Goal: Feedback & Contribution: Contribute content

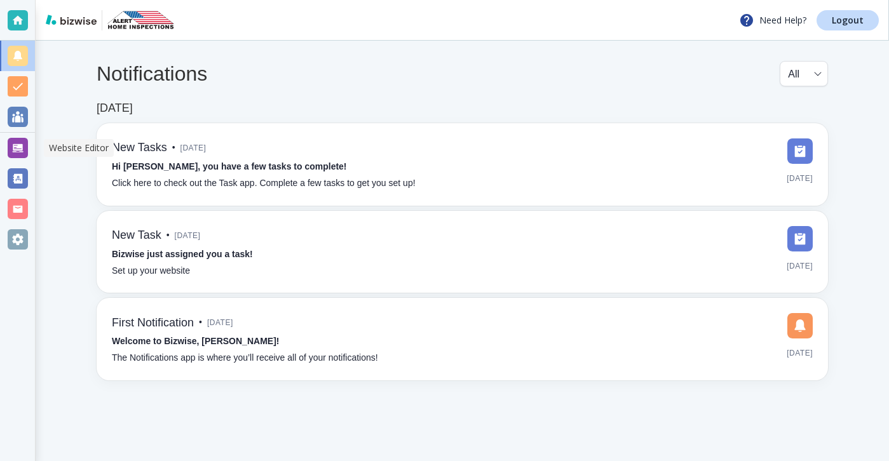
click at [16, 147] on div at bounding box center [18, 148] width 20 height 20
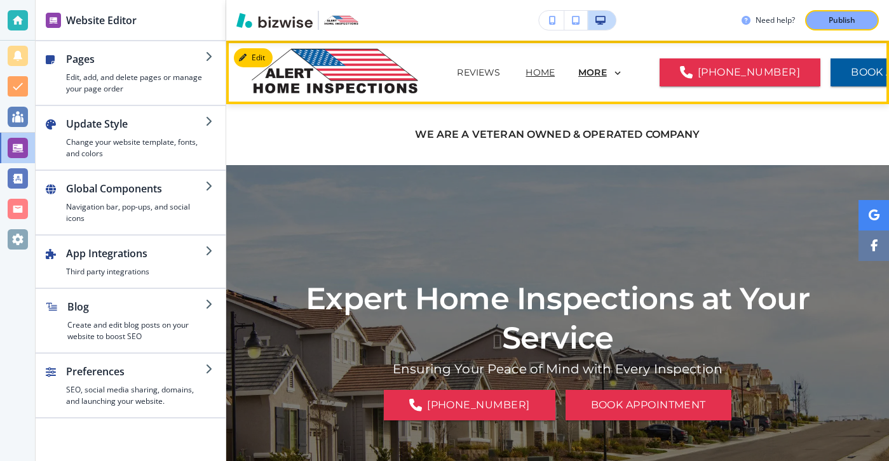
click at [578, 74] on p "MORE" at bounding box center [592, 73] width 29 height 10
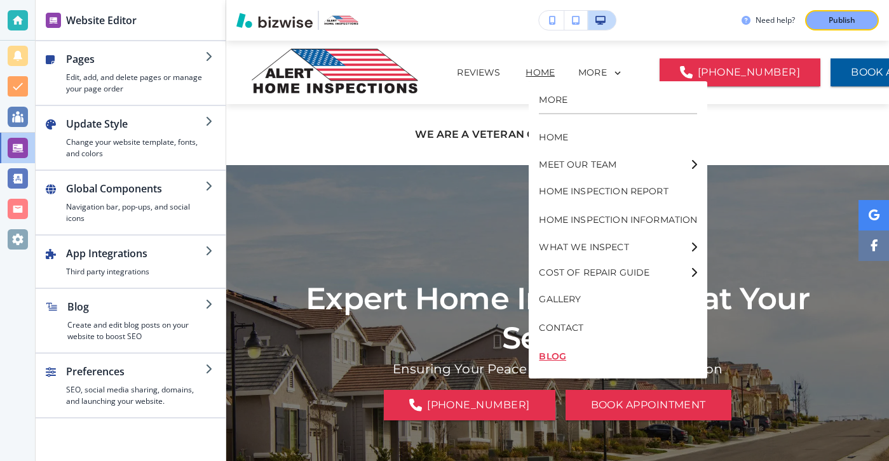
click at [555, 350] on p "BLOG" at bounding box center [618, 357] width 158 height 29
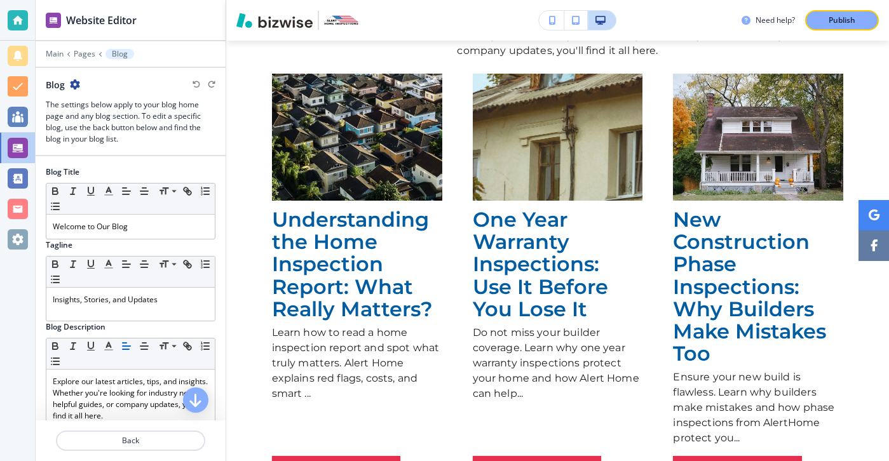
scroll to position [166, 0]
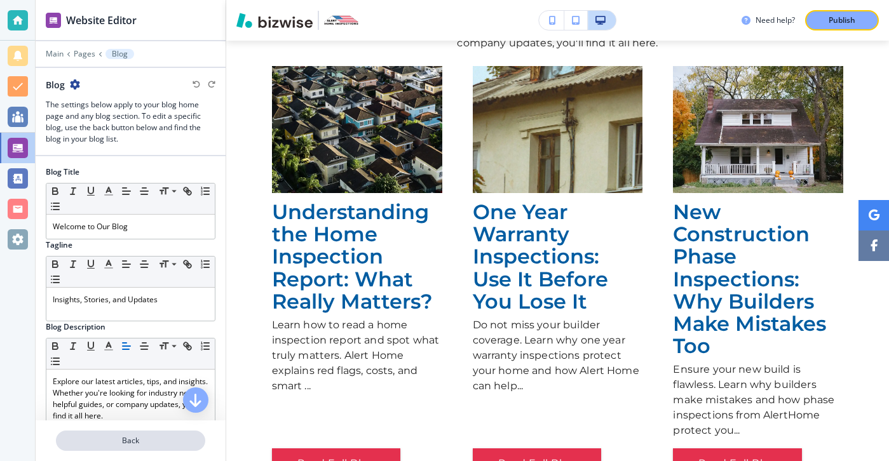
click at [172, 447] on button "Back" at bounding box center [130, 441] width 149 height 20
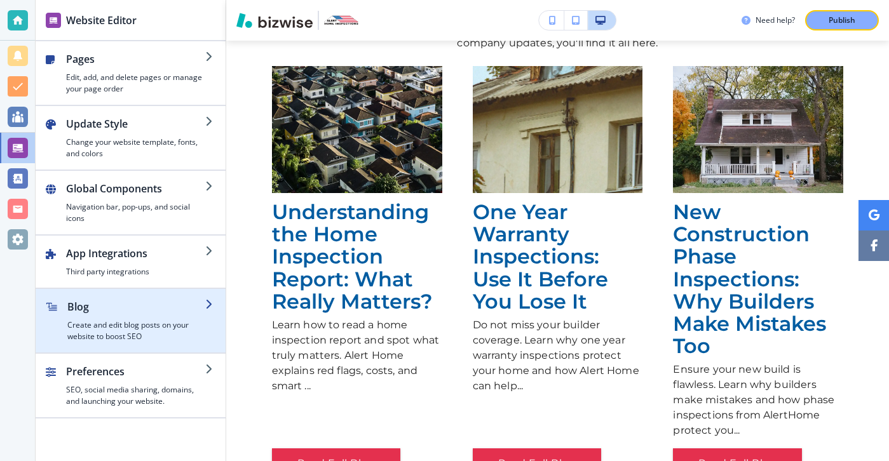
click at [151, 334] on h4 "Create and edit blog posts on your website to boost SEO" at bounding box center [136, 331] width 138 height 23
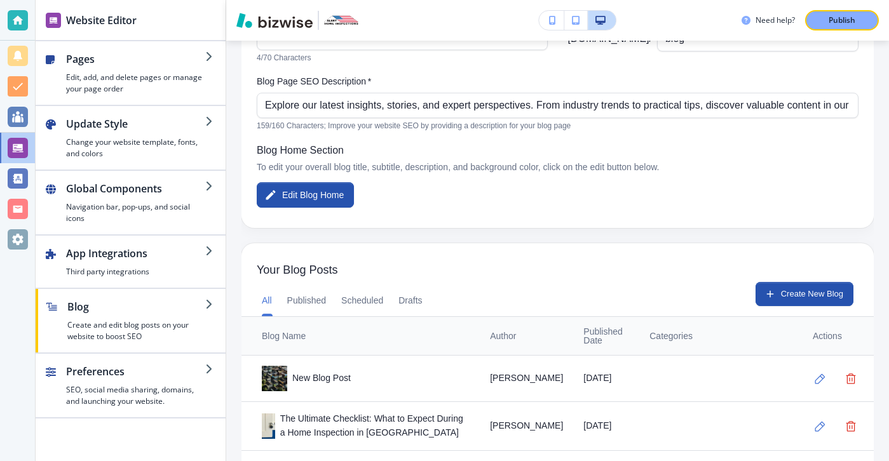
scroll to position [161, 0]
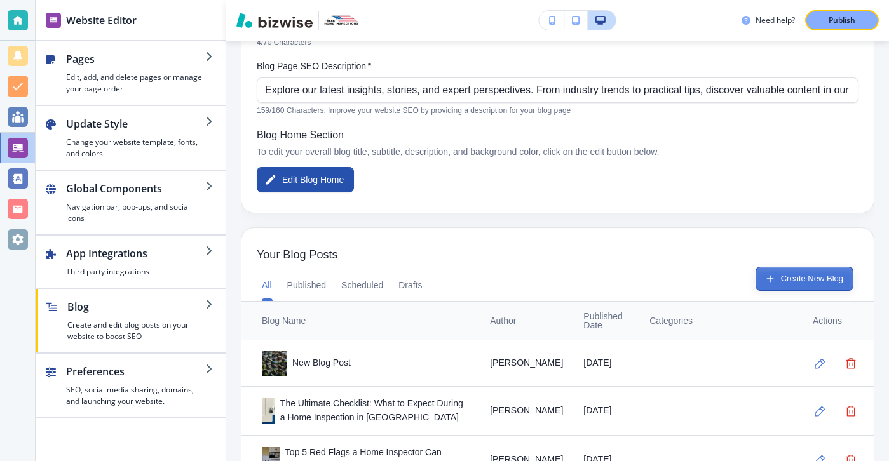
click at [756, 287] on button "Create New Blog" at bounding box center [805, 279] width 98 height 24
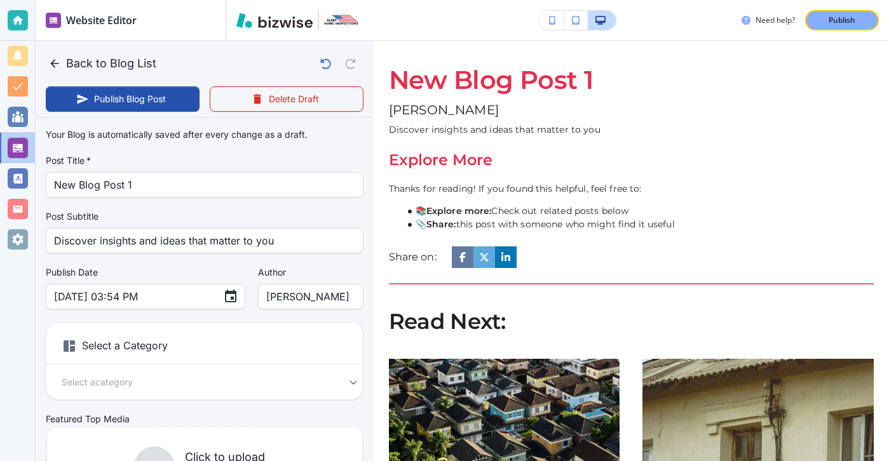
click at [761, 284] on div "Share on:" at bounding box center [631, 266] width 485 height 38
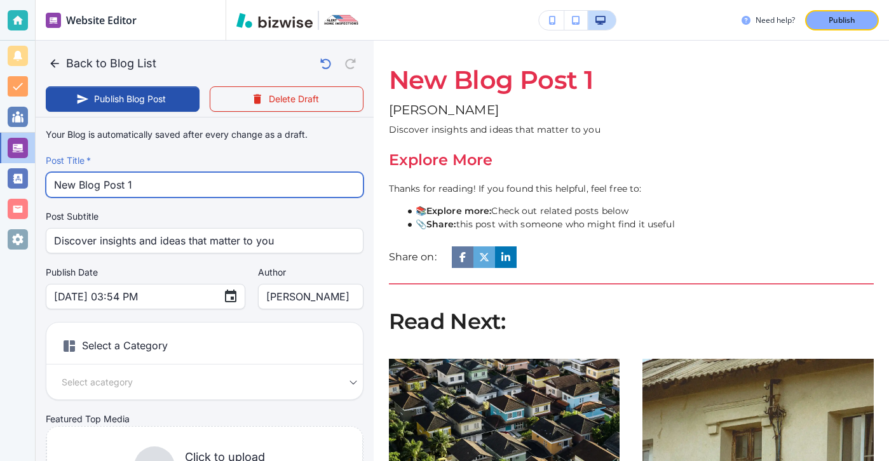
click at [205, 180] on input "New Blog Post 1" at bounding box center [204, 185] width 301 height 24
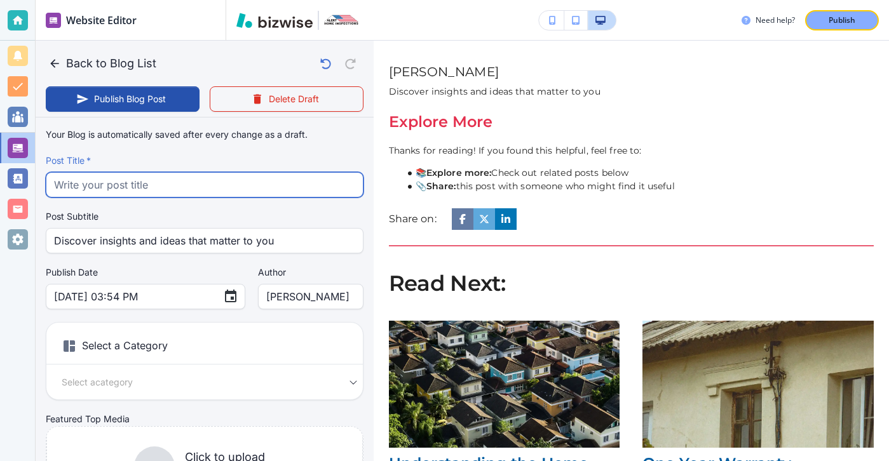
paste input "The Value of a Multi Service Inspection in One Visit"
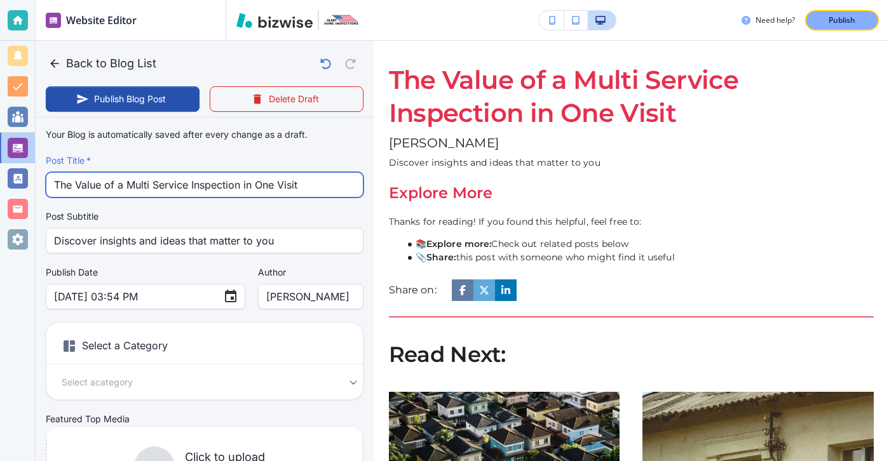
type input "The Value of a Multi Service Inspection in One Visit"
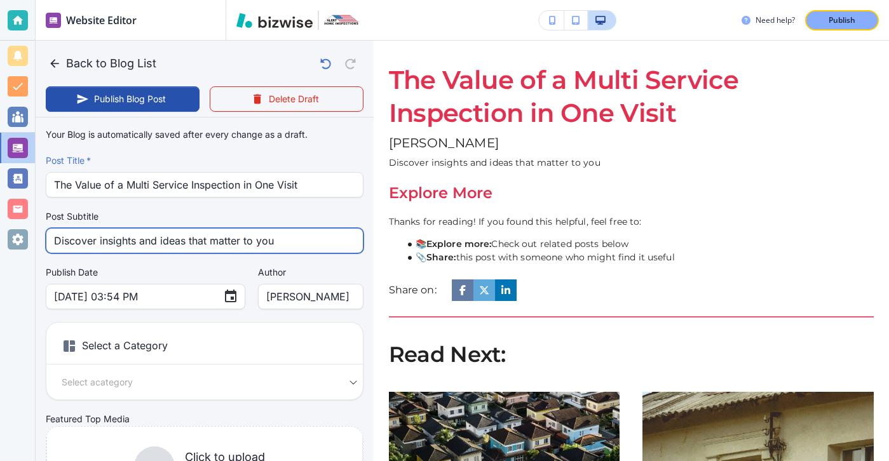
click at [302, 248] on input "Discover insights and ideas that matter to you" at bounding box center [204, 241] width 301 height 24
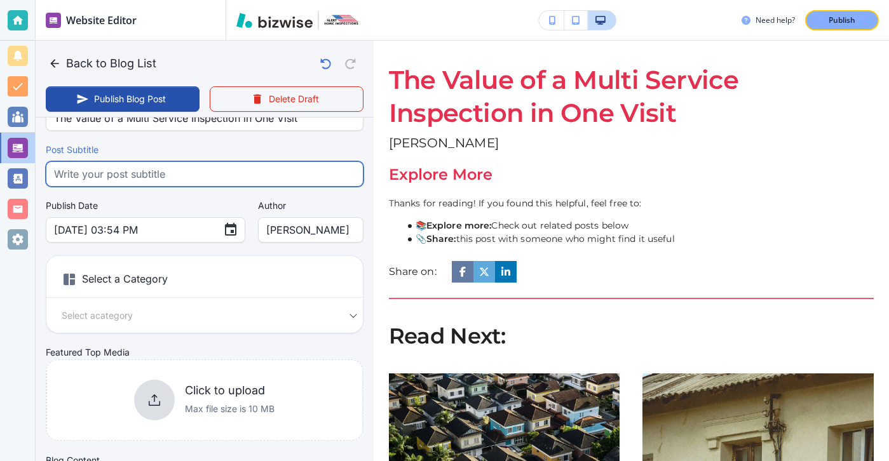
scroll to position [116, 0]
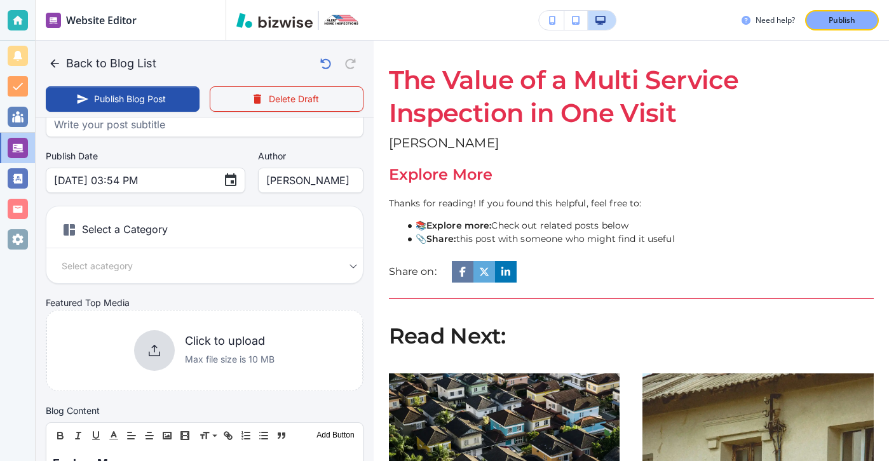
click at [224, 345] on h6 "Click to upload" at bounding box center [230, 341] width 90 height 14
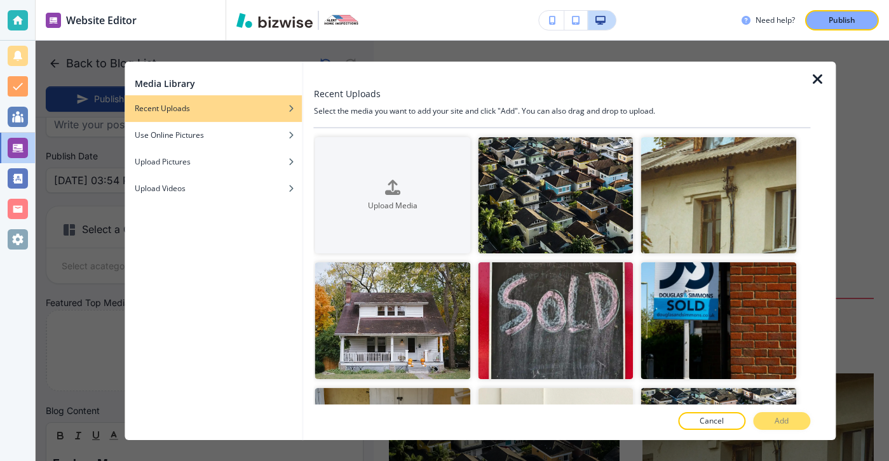
click at [304, 145] on div at bounding box center [309, 251] width 10 height 379
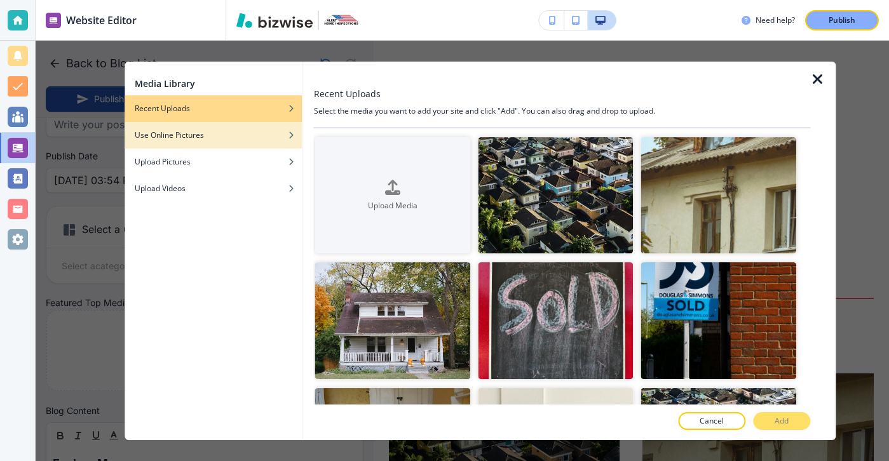
click at [294, 146] on div "button" at bounding box center [214, 145] width 178 height 8
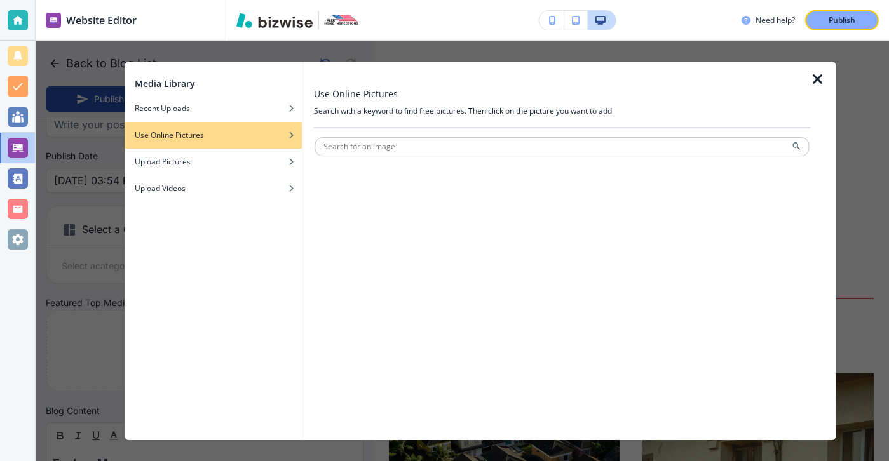
click at [489, 135] on div at bounding box center [562, 132] width 496 height 8
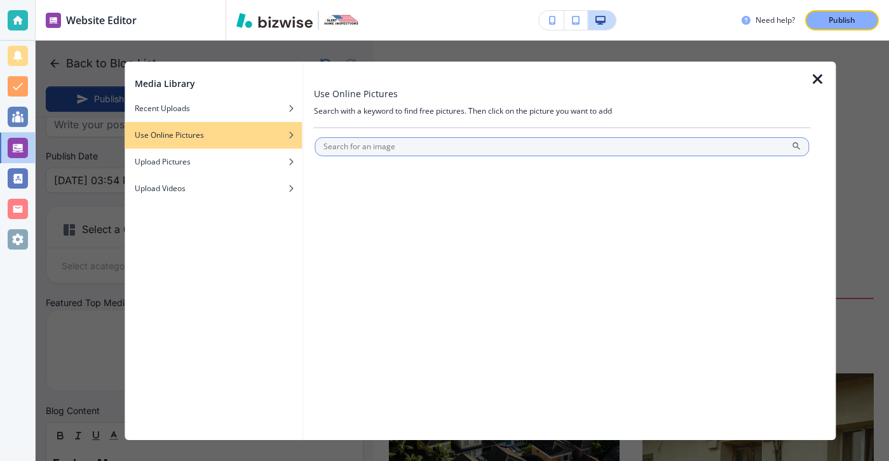
click at [488, 151] on input "text" at bounding box center [562, 146] width 494 height 19
type input "a"
type input "home inspection"
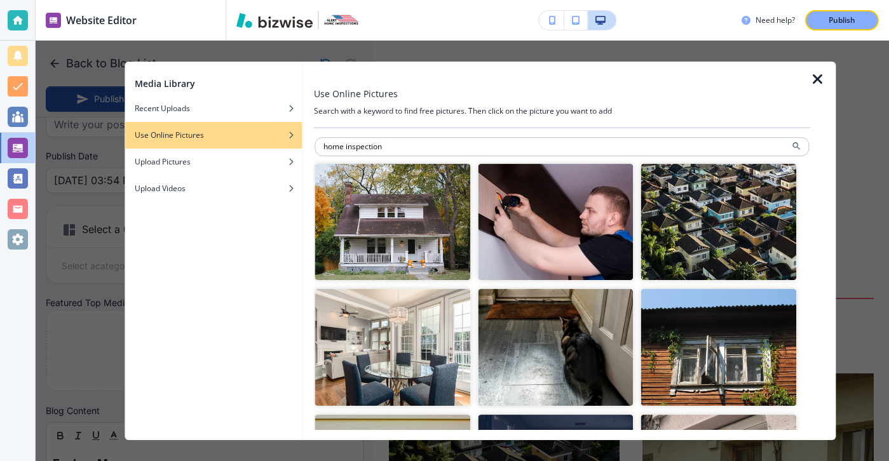
click at [602, 240] on img "button" at bounding box center [556, 222] width 156 height 116
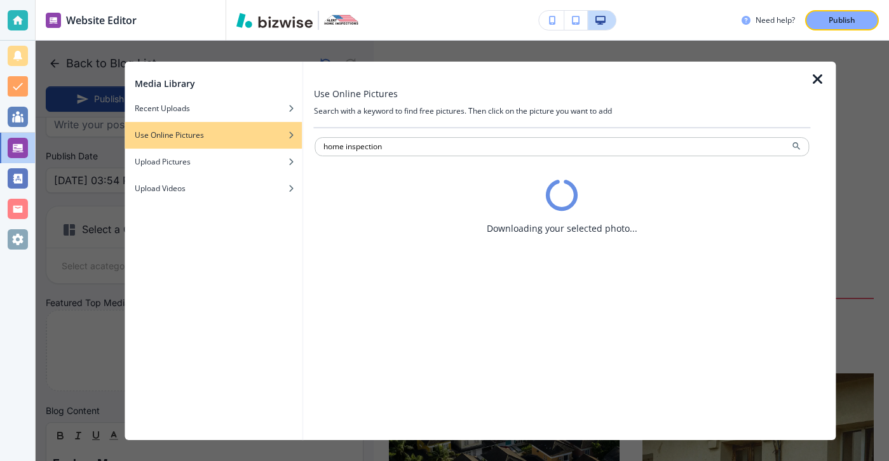
type input "[DATE] 03:55 PM"
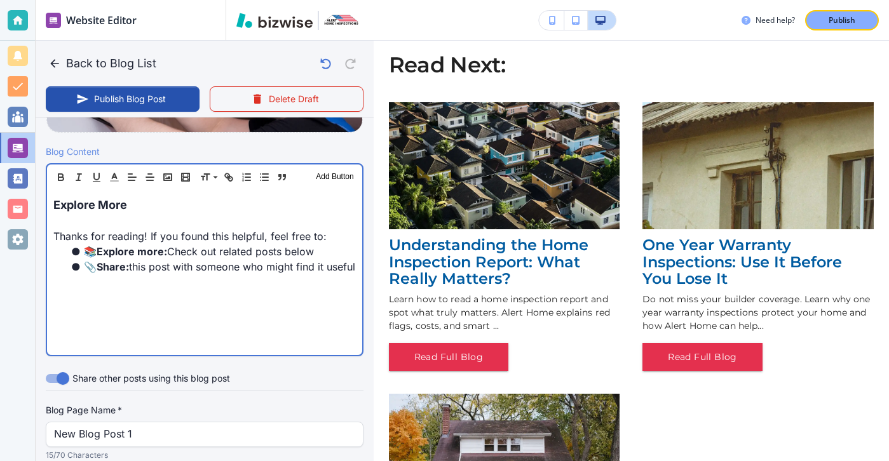
scroll to position [384, 0]
drag, startPoint x: 179, startPoint y: 208, endPoint x: -19, endPoint y: 202, distance: 198.4
click at [0, 0] on html "Website Editor Pages Edit, add, and delete pages or manage your page order Upda…" at bounding box center [444, 0] width 889 height 0
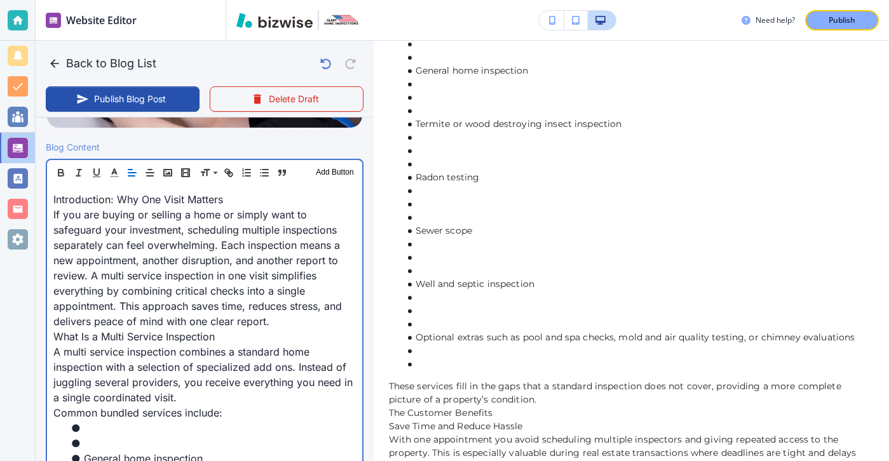
scroll to position [389, 0]
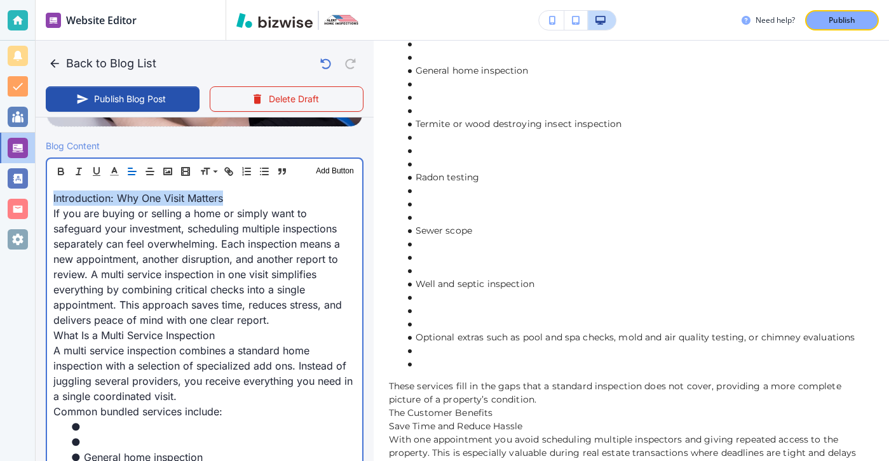
drag, startPoint x: 251, startPoint y: 205, endPoint x: 46, endPoint y: 203, distance: 204.6
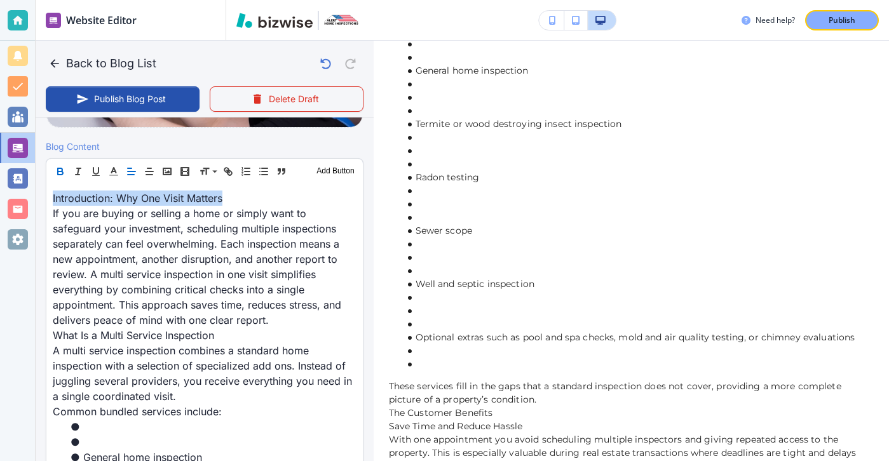
click at [56, 168] on icon "button" at bounding box center [60, 171] width 11 height 11
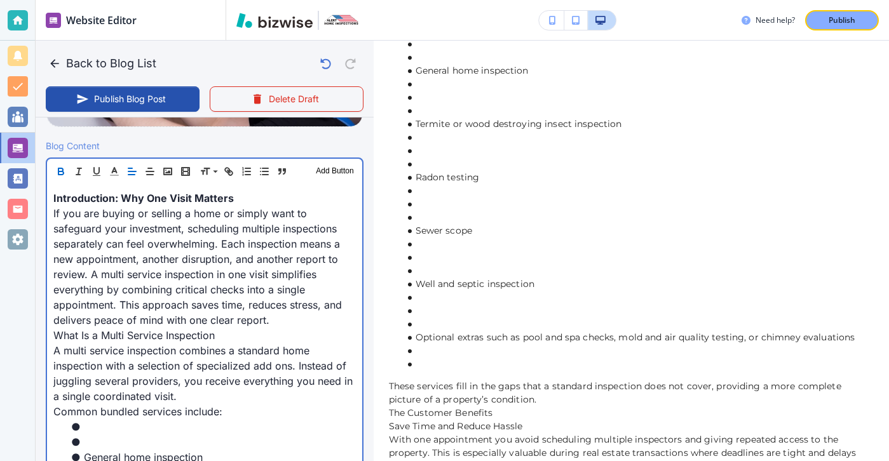
click at [220, 320] on p "If you are buying or selling a home or simply want to safeguard your investment…" at bounding box center [204, 267] width 302 height 122
click at [123, 437] on li at bounding box center [212, 442] width 287 height 15
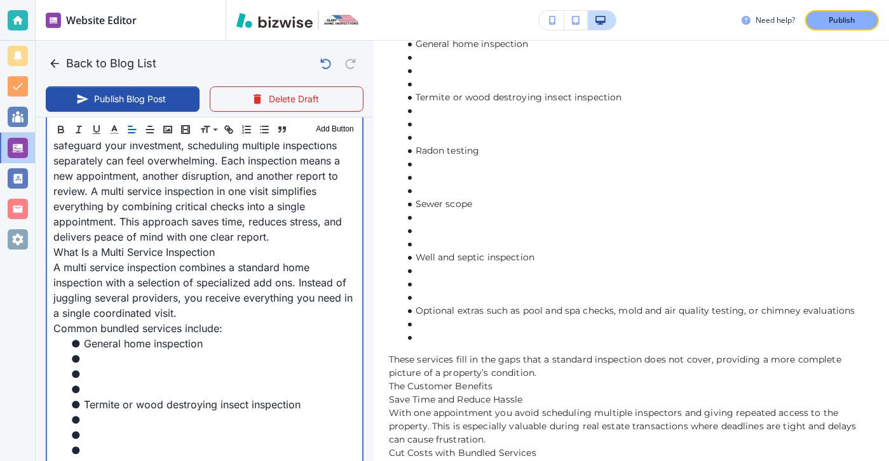
scroll to position [489, 0]
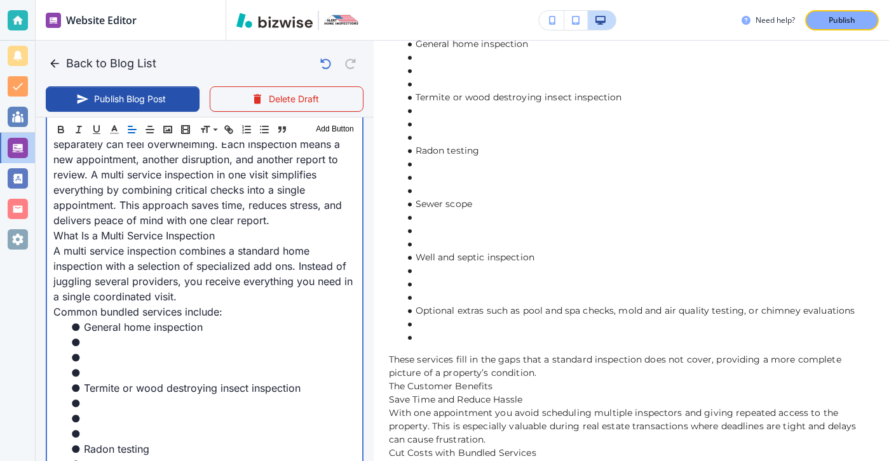
click at [97, 384] on li "Termite or wood destroying insect inspection" at bounding box center [212, 388] width 287 height 15
click at [97, 377] on li at bounding box center [212, 372] width 287 height 15
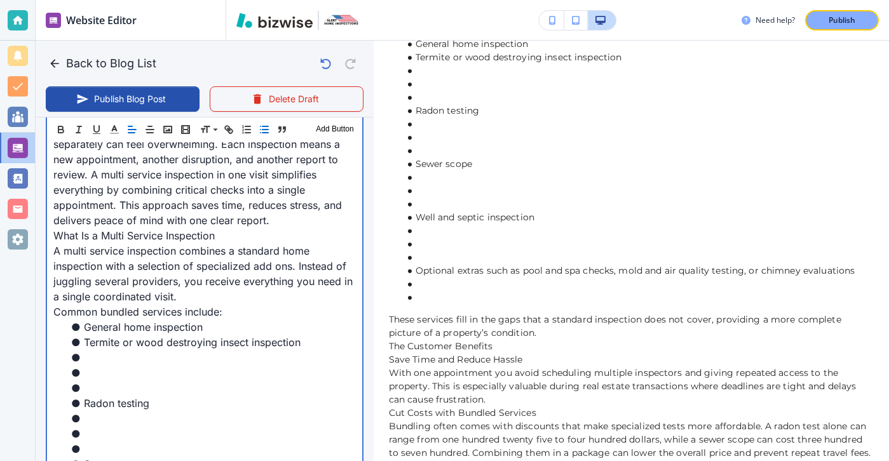
click at [88, 392] on li at bounding box center [212, 388] width 287 height 15
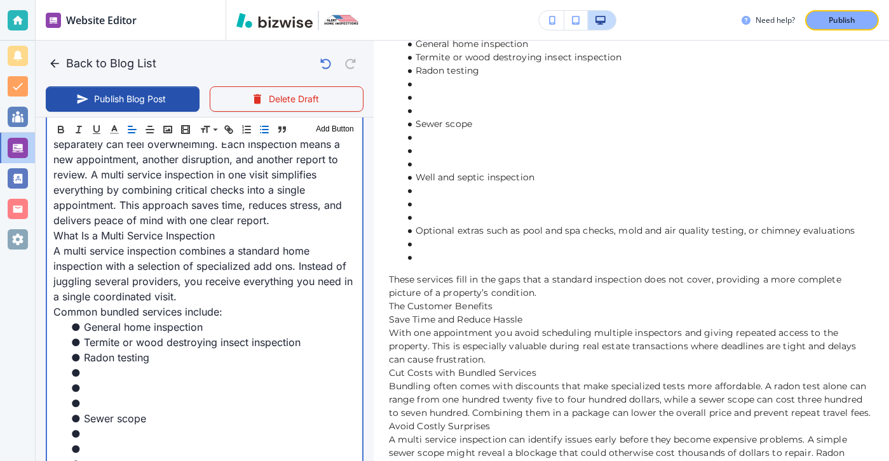
click at [93, 402] on li at bounding box center [212, 403] width 287 height 15
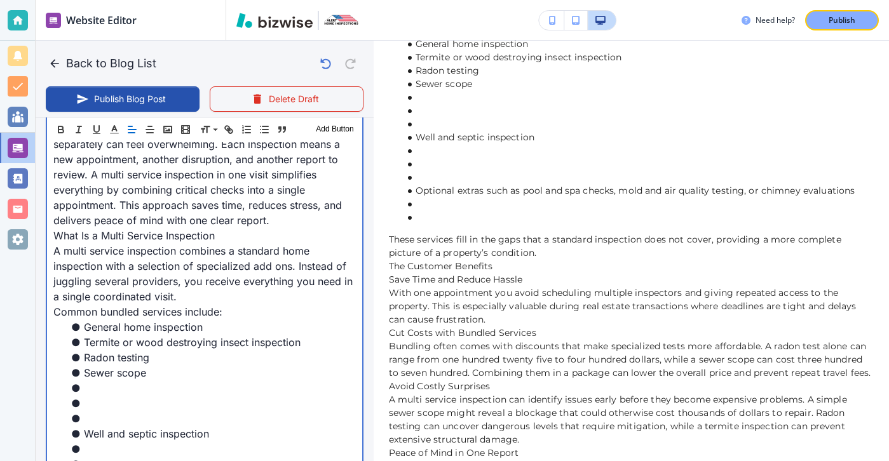
click at [84, 412] on li at bounding box center [212, 418] width 287 height 15
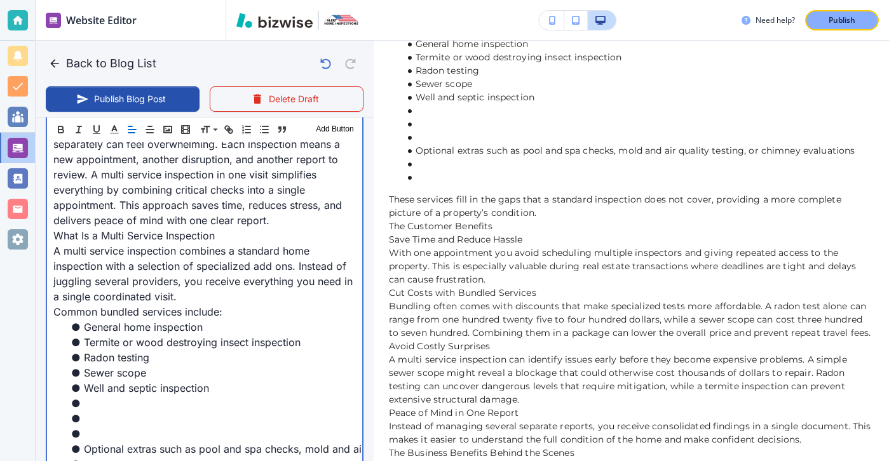
click at [81, 433] on li at bounding box center [212, 433] width 287 height 15
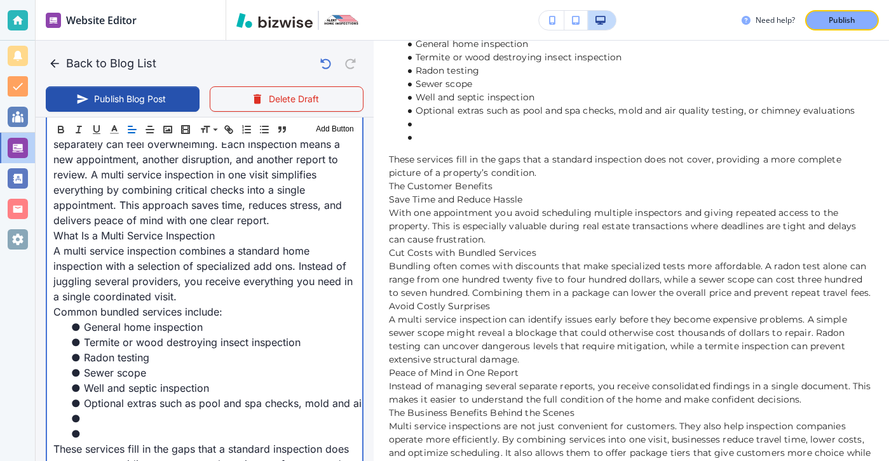
click at [90, 437] on li at bounding box center [212, 433] width 287 height 15
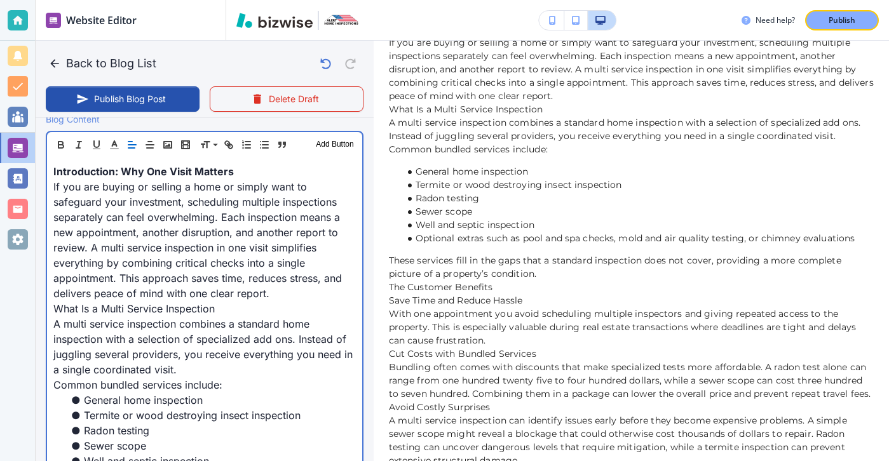
scroll to position [412, 0]
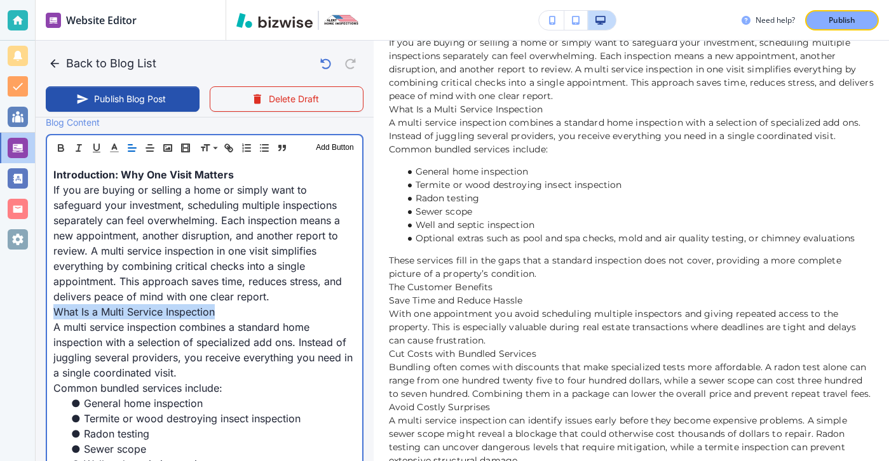
drag, startPoint x: 228, startPoint y: 317, endPoint x: 24, endPoint y: 317, distance: 204.6
click at [24, 317] on div "Website Editor Pages Edit, add, and delete pages or manage your page order Upda…" at bounding box center [444, 230] width 889 height 461
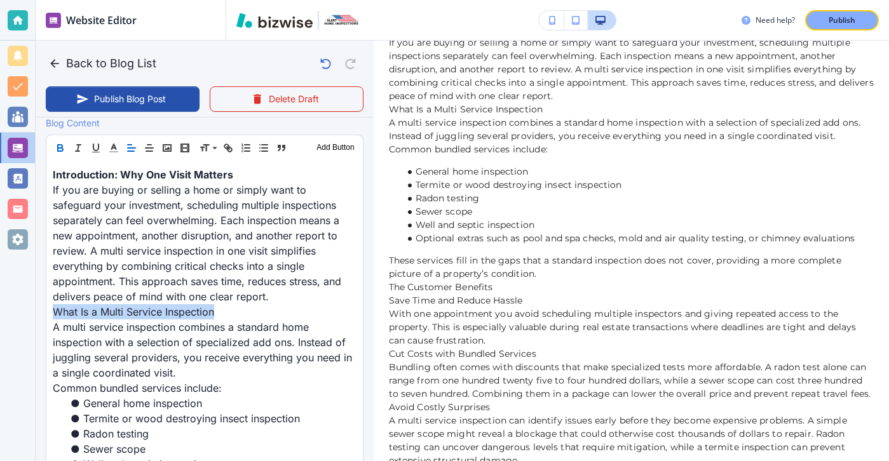
click at [60, 154] on button "button" at bounding box center [60, 147] width 18 height 15
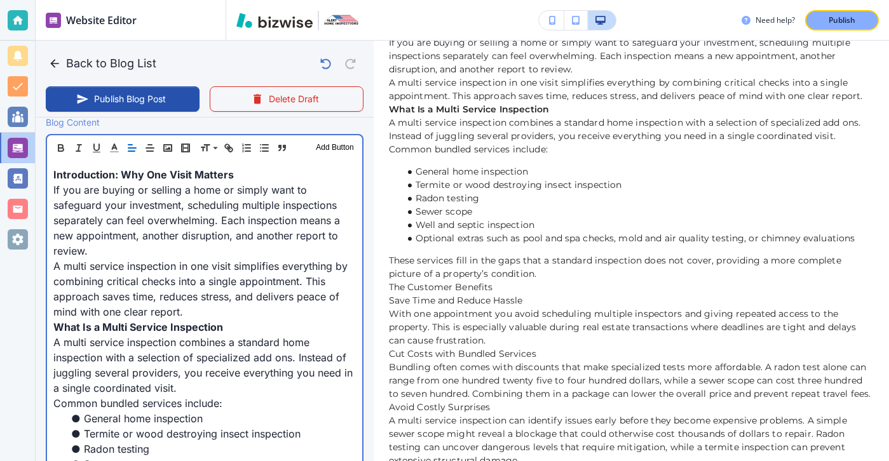
click at [351, 238] on p "If you are buying or selling a home or simply want to safeguard your investment…" at bounding box center [204, 220] width 302 height 76
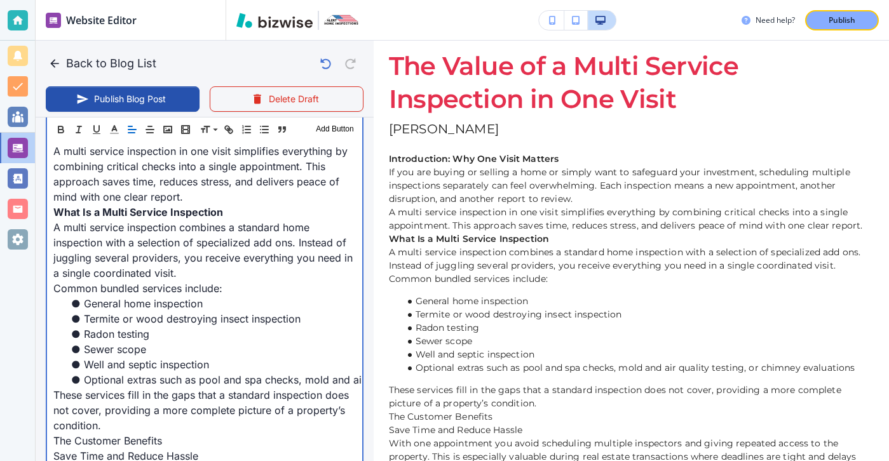
scroll to position [533, 0]
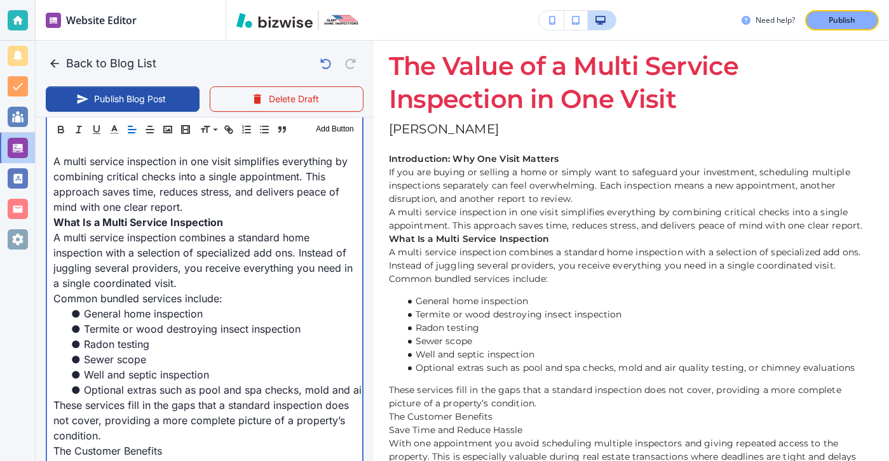
click at [219, 180] on p "A multi service inspection in one visit simplifies everything by combining crit…" at bounding box center [204, 184] width 302 height 61
click at [219, 193] on p "A multi service inspection in one visit simplifies everything by combining crit…" at bounding box center [204, 184] width 302 height 61
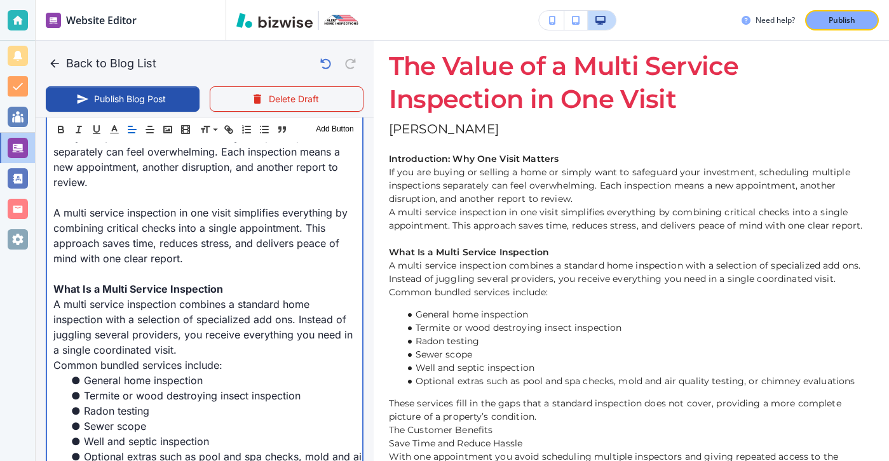
scroll to position [449, 0]
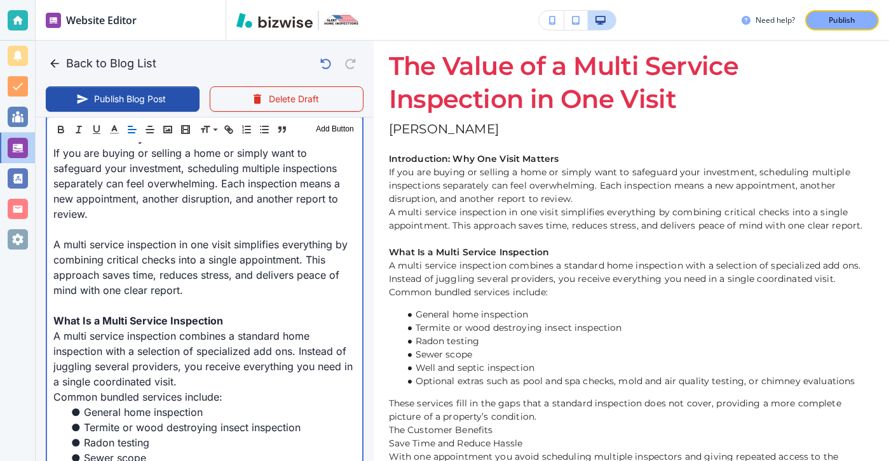
click at [256, 222] on p at bounding box center [204, 229] width 302 height 15
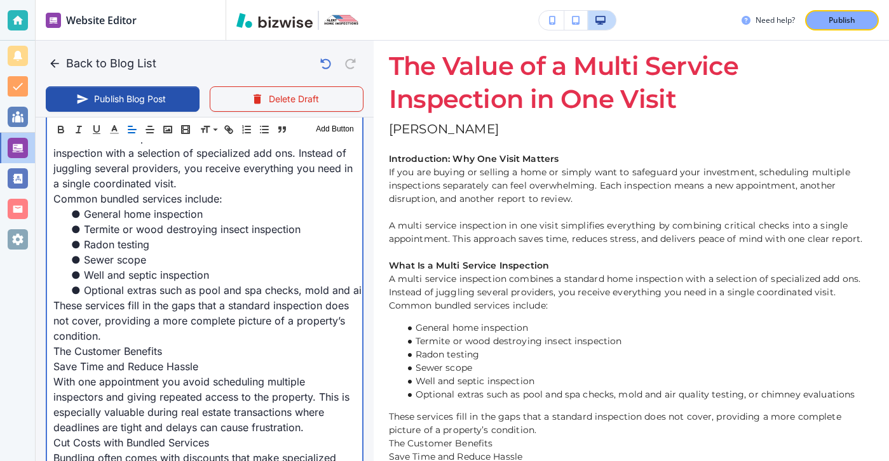
scroll to position [656, 0]
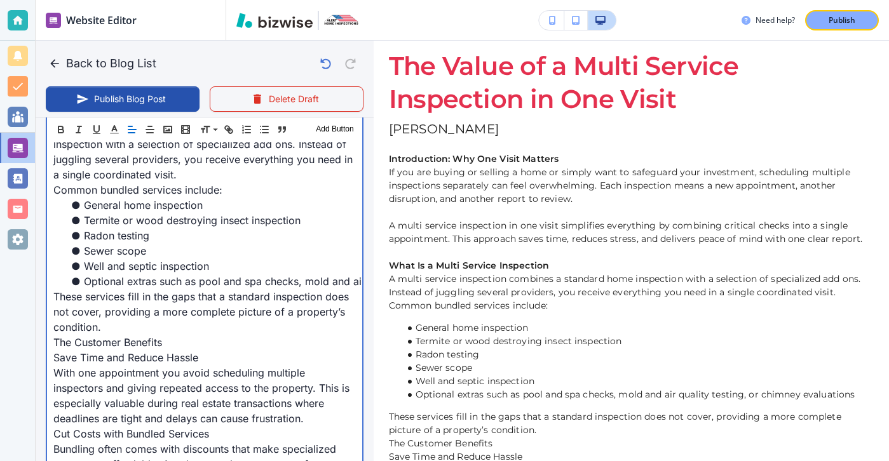
click at [166, 320] on p "These services fill in the gaps that a standard inspection does not cover, prov…" at bounding box center [204, 312] width 302 height 46
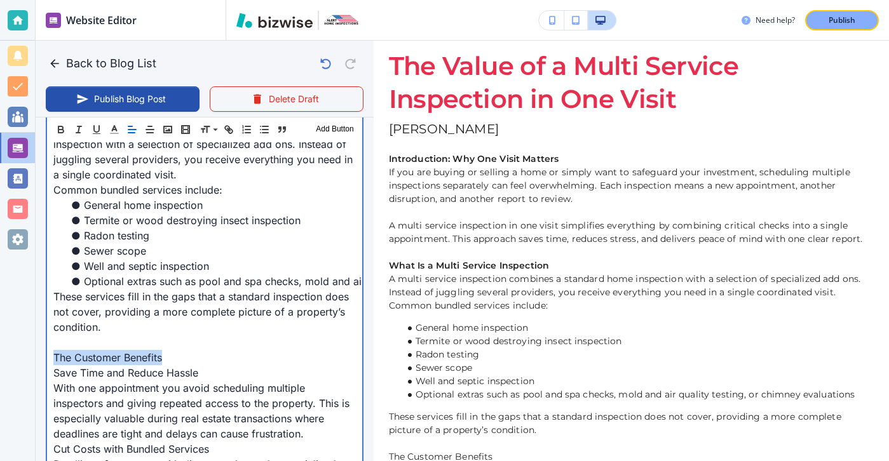
drag, startPoint x: 178, startPoint y: 343, endPoint x: 17, endPoint y: 343, distance: 161.4
click at [17, 343] on div "Website Editor Pages Edit, add, and delete pages or manage your page order Upda…" at bounding box center [444, 230] width 889 height 461
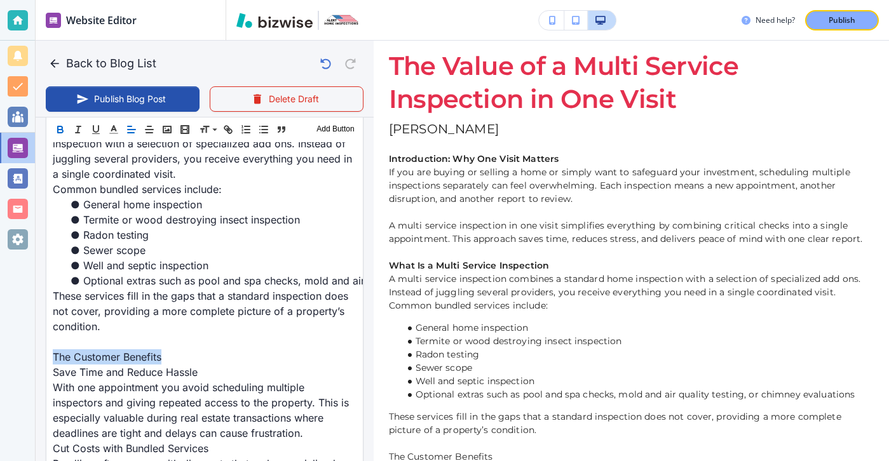
click at [62, 126] on icon "button" at bounding box center [60, 127] width 4 height 3
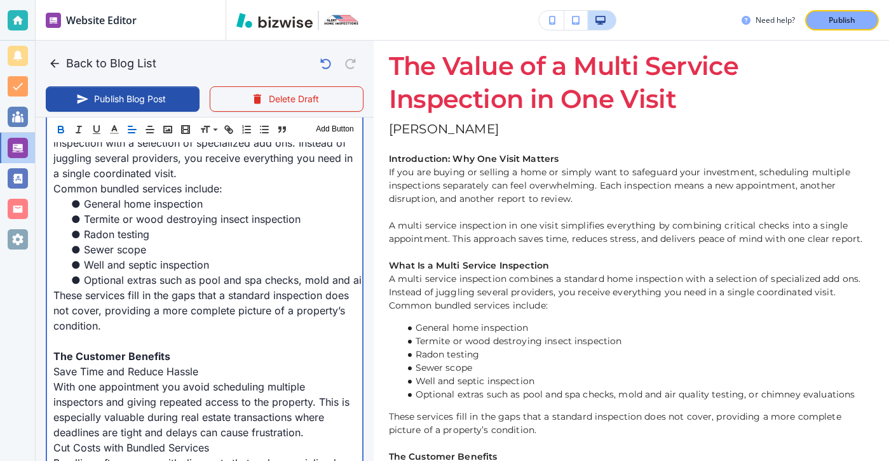
scroll to position [388, 0]
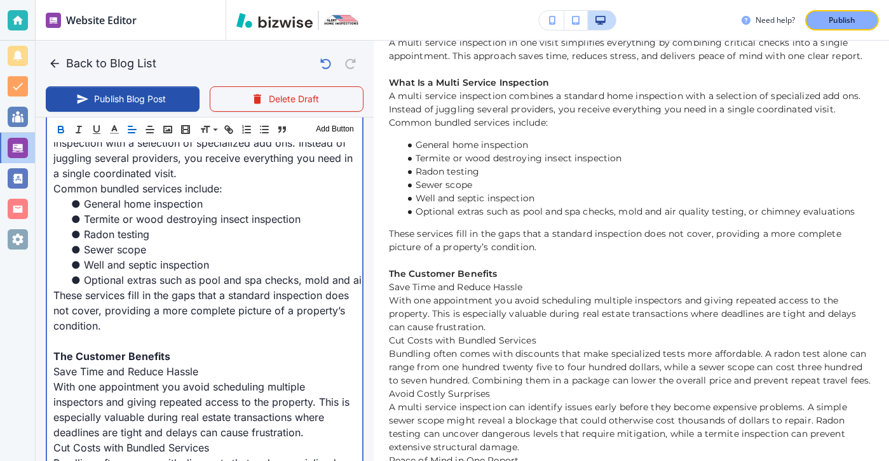
click at [240, 364] on p "Save Time and Reduce Hassle" at bounding box center [204, 371] width 302 height 15
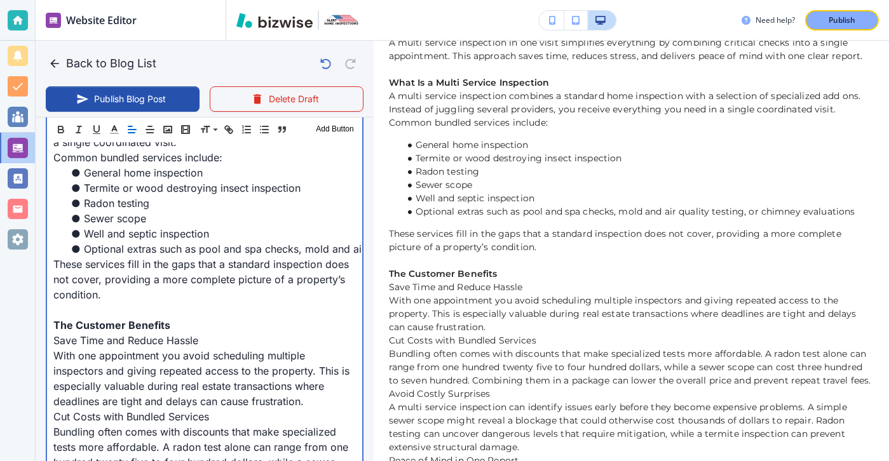
click at [316, 389] on p "With one appointment you avoid scheduling multiple inspectors and giving repeat…" at bounding box center [204, 378] width 302 height 61
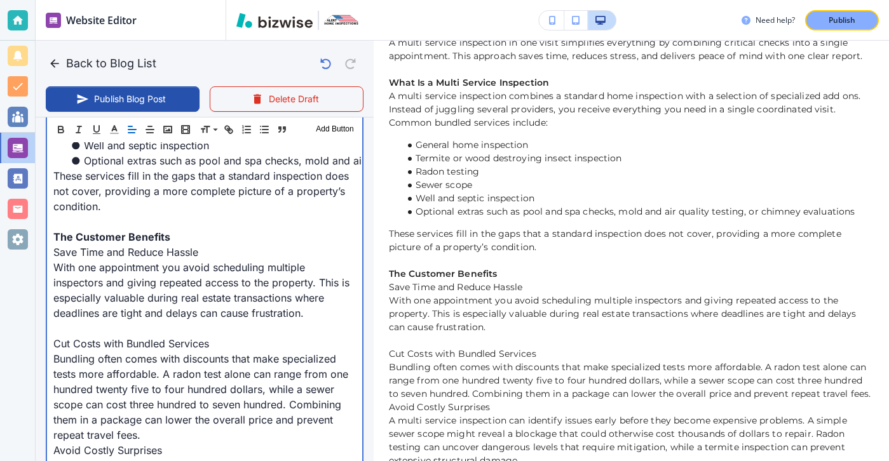
scroll to position [793, 0]
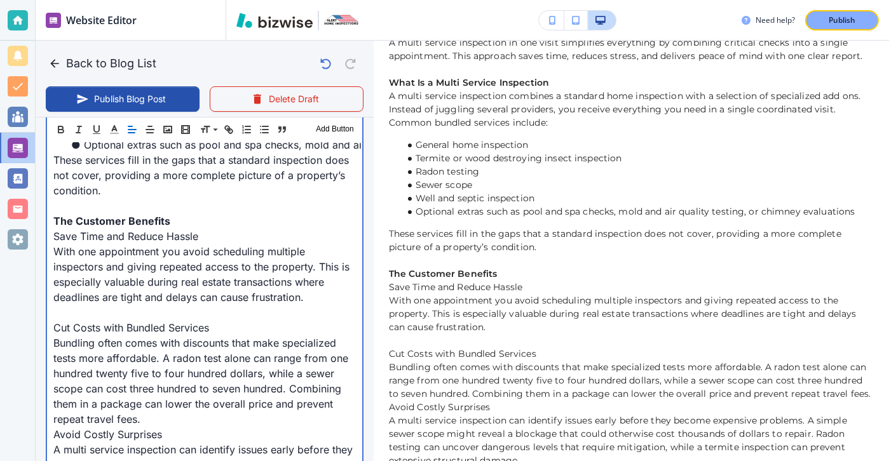
click at [243, 393] on p "Bundling often comes with discounts that make specialized tests more affordable…" at bounding box center [204, 382] width 302 height 92
click at [226, 402] on p "Bundling often comes with discounts that make specialized tests more affordable…" at bounding box center [204, 382] width 302 height 92
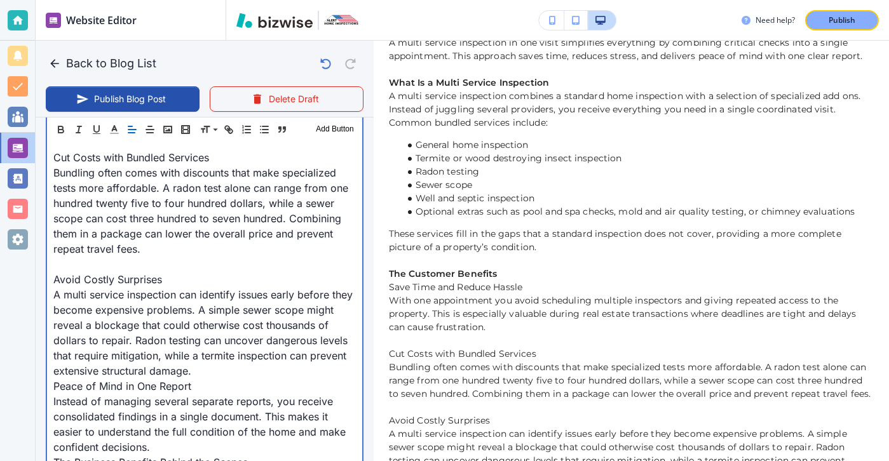
scroll to position [979, 0]
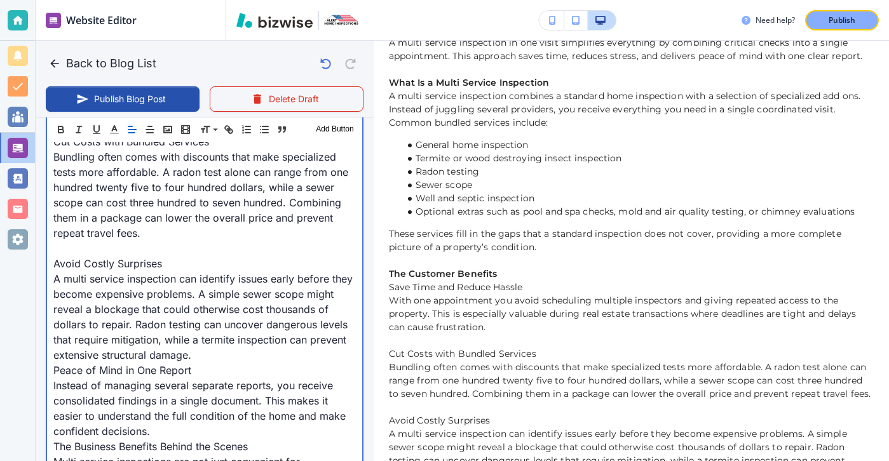
click at [212, 345] on p "A multi service inspection can identify issues early before they become expensi…" at bounding box center [204, 317] width 302 height 92
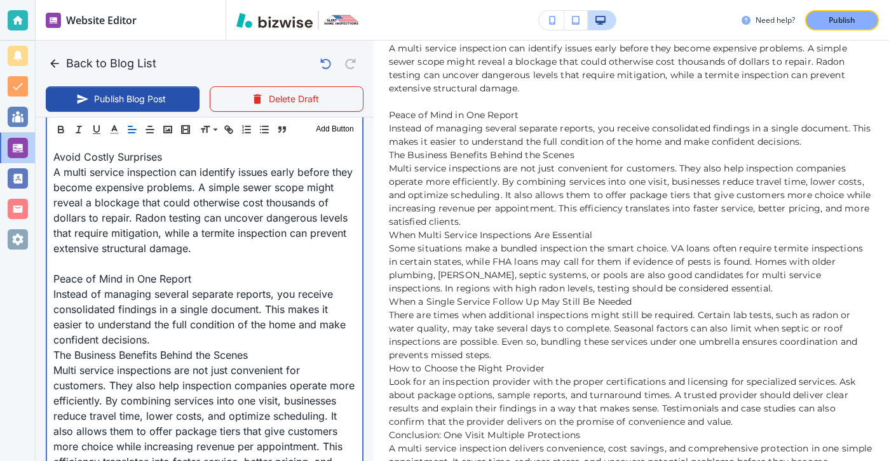
scroll to position [1101, 0]
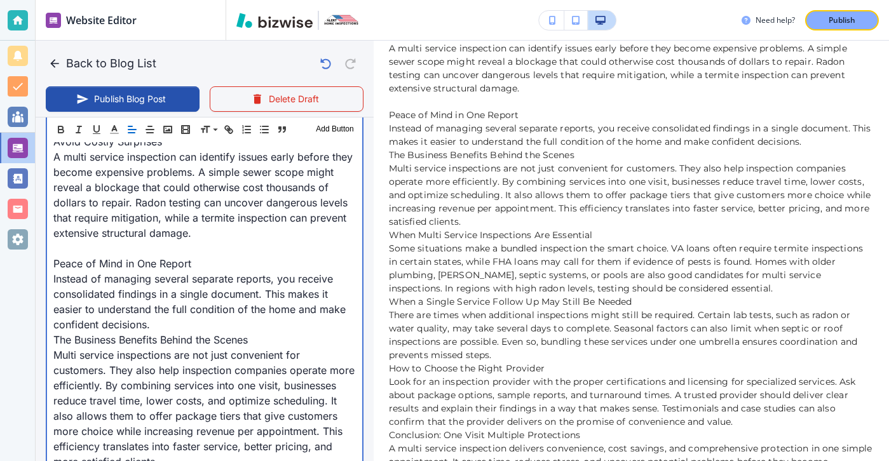
click at [163, 311] on p "Instead of managing several separate reports, you receive consolidated findings…" at bounding box center [204, 301] width 302 height 61
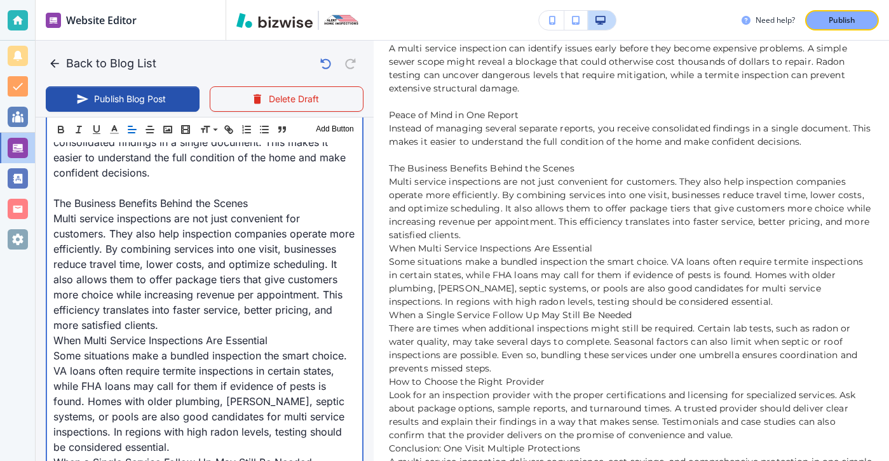
scroll to position [1313, 0]
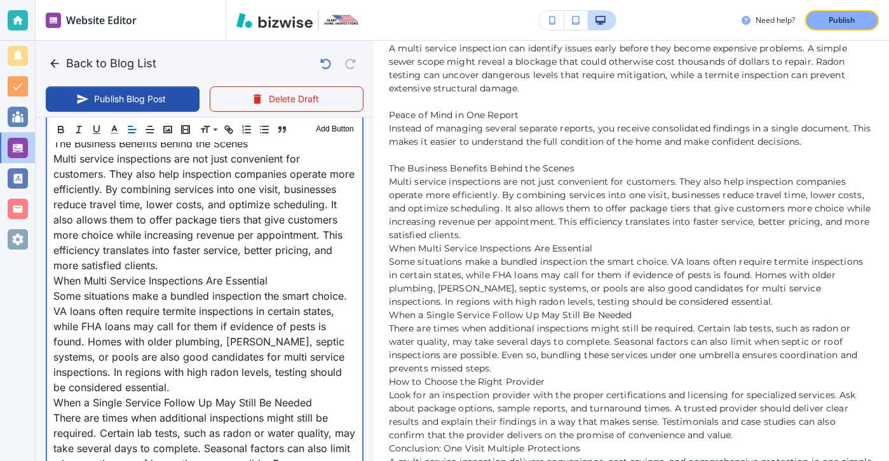
click at [203, 244] on p "Multi service inspections are not just convenient for customers. They also help…" at bounding box center [204, 212] width 302 height 122
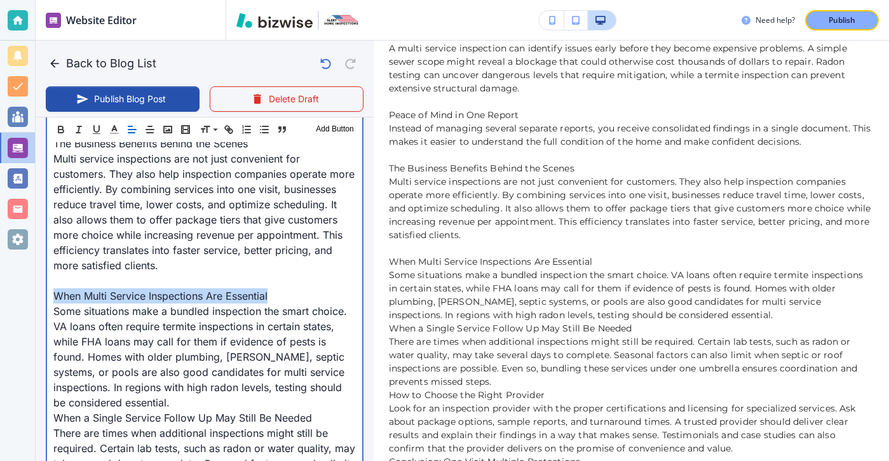
drag, startPoint x: 285, startPoint y: 276, endPoint x: 28, endPoint y: 287, distance: 257.6
click at [28, 287] on div "Website Editor Pages Edit, add, and delete pages or manage your page order Upda…" at bounding box center [444, 230] width 889 height 461
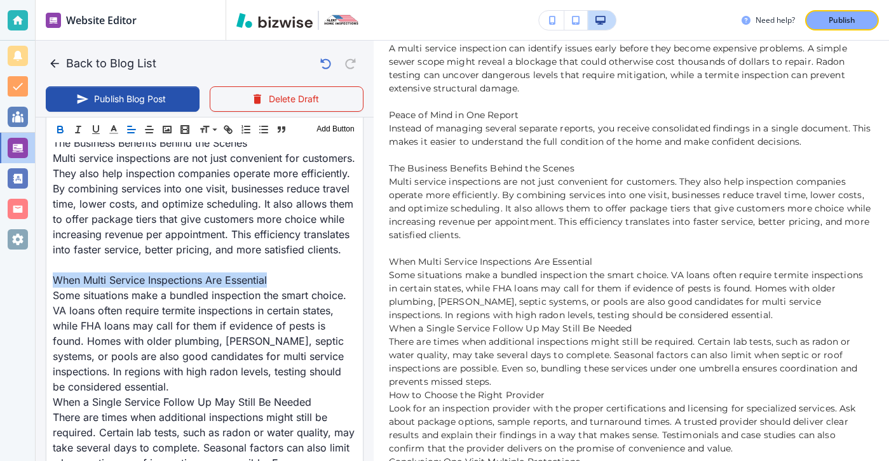
click at [63, 129] on icon "button" at bounding box center [60, 129] width 11 height 11
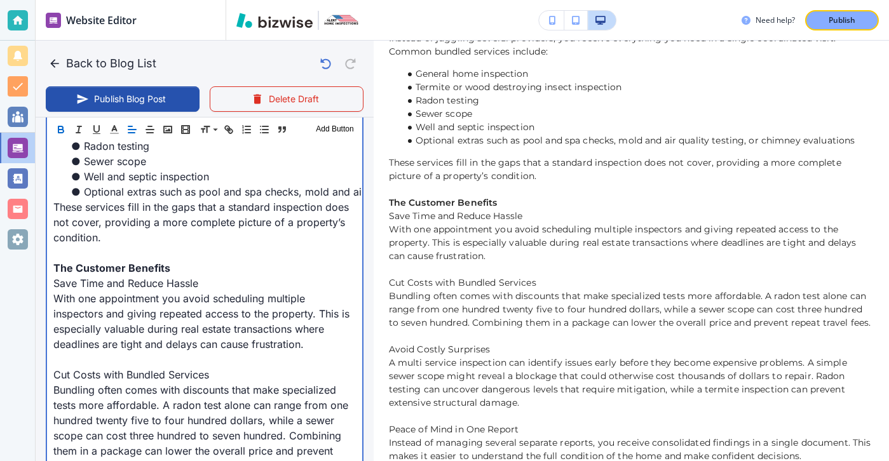
scroll to position [747, 0]
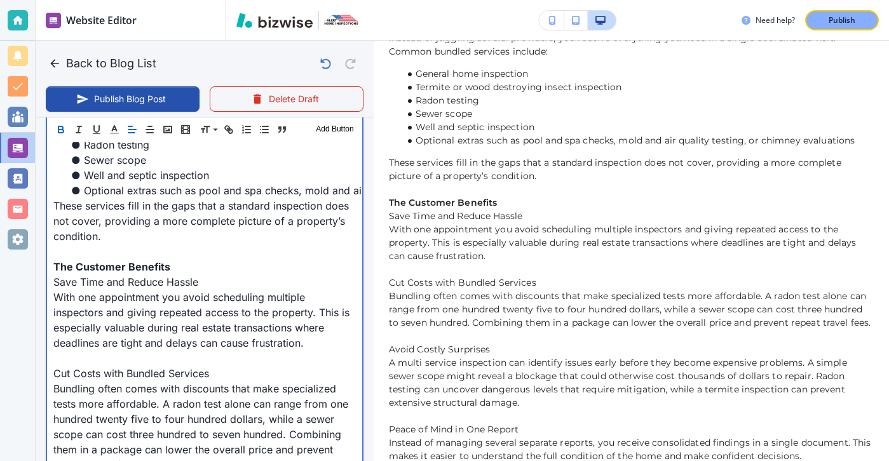
click at [168, 259] on p "The Customer Benefits" at bounding box center [204, 266] width 302 height 15
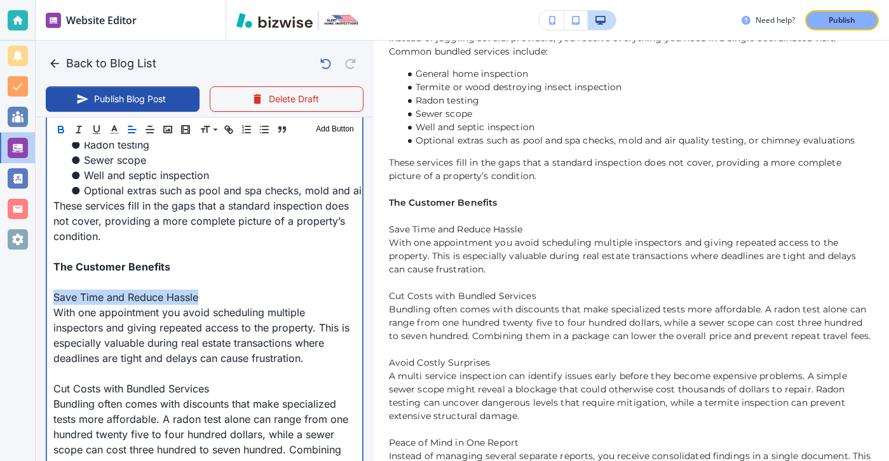
drag, startPoint x: 220, startPoint y: 285, endPoint x: 37, endPoint y: 285, distance: 182.4
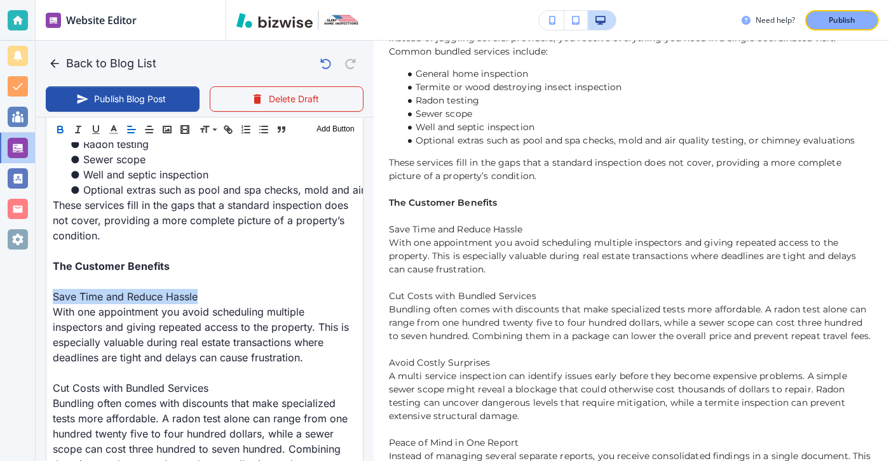
click at [55, 126] on icon "button" at bounding box center [60, 129] width 11 height 11
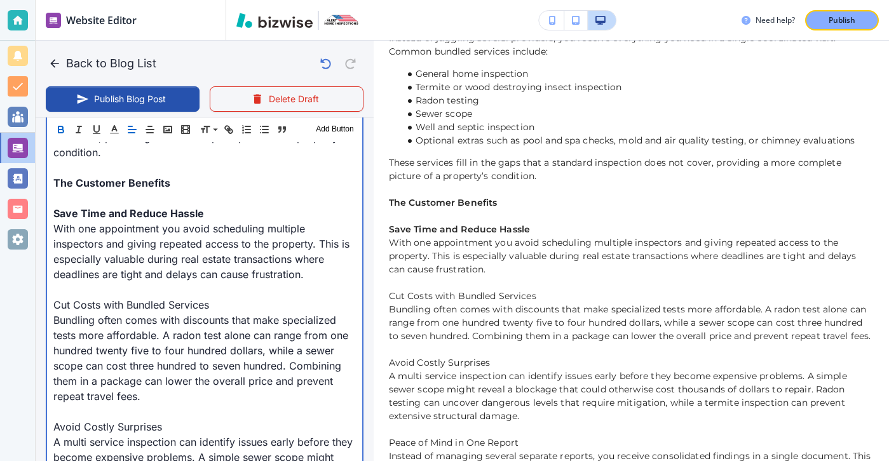
scroll to position [838, 0]
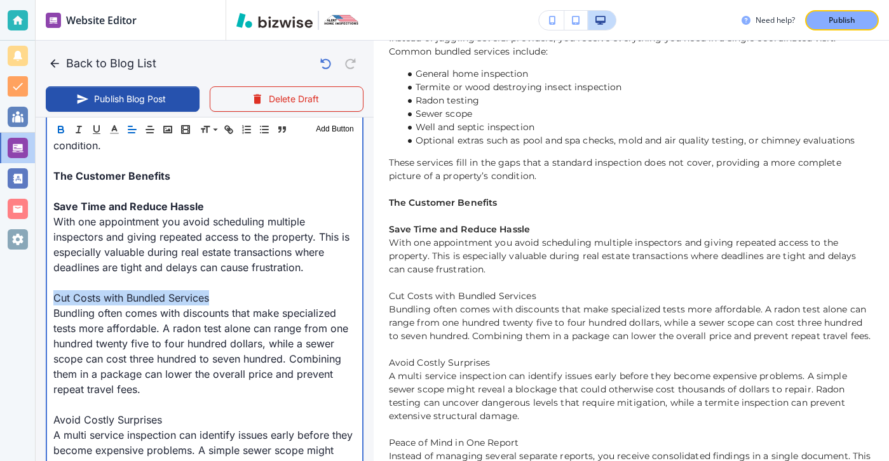
drag, startPoint x: 217, startPoint y: 288, endPoint x: 55, endPoint y: 287, distance: 162.1
click at [55, 290] on p "Cut Costs with Bundled Services" at bounding box center [204, 297] width 302 height 15
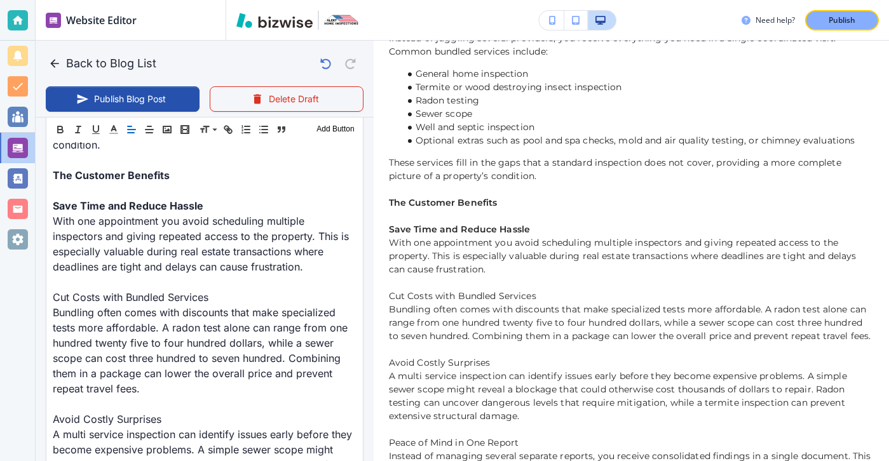
scroll to position [838, 0]
click at [63, 137] on div "Header 1 Header 2 Header 3 Body Text Add Button" at bounding box center [204, 129] width 316 height 25
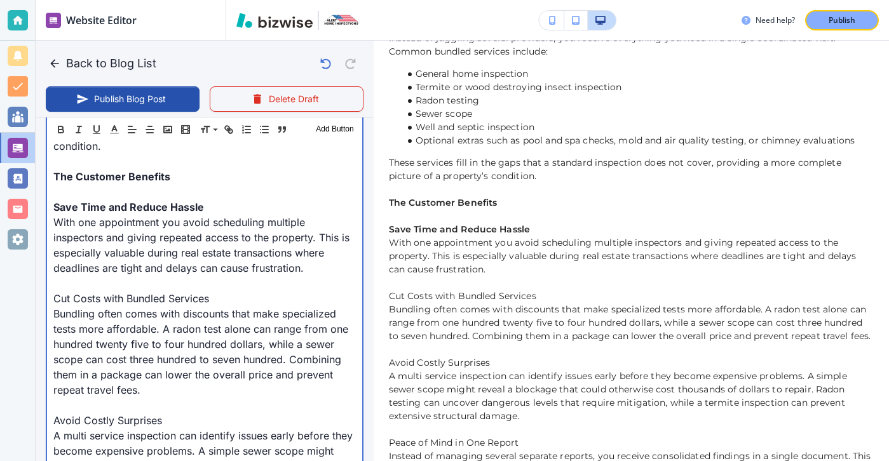
scroll to position [838, 0]
drag, startPoint x: 55, startPoint y: 283, endPoint x: 278, endPoint y: 273, distance: 223.3
click at [279, 290] on p "Cut Costs with Bundled Services" at bounding box center [204, 297] width 302 height 15
drag, startPoint x: 251, startPoint y: 287, endPoint x: 49, endPoint y: 288, distance: 202.1
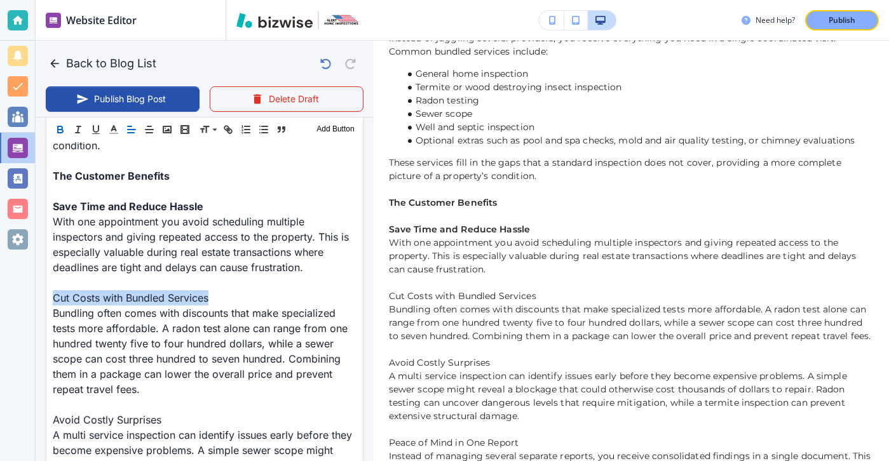
click at [57, 135] on icon "button" at bounding box center [60, 129] width 11 height 11
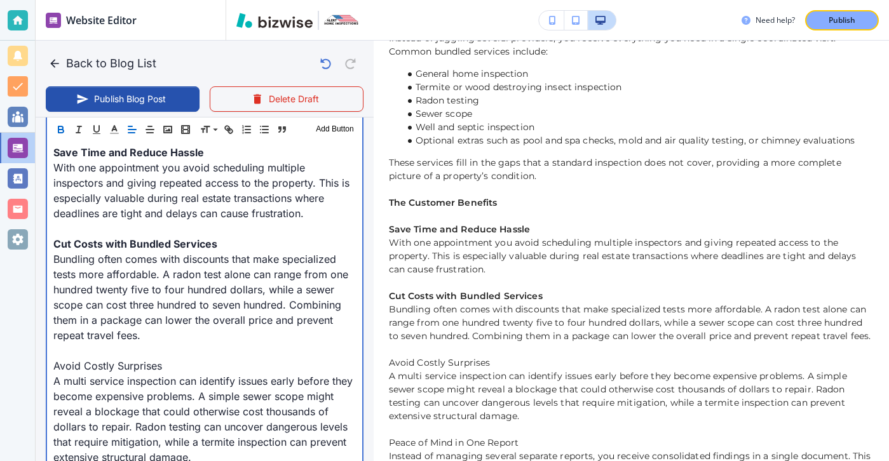
scroll to position [903, 0]
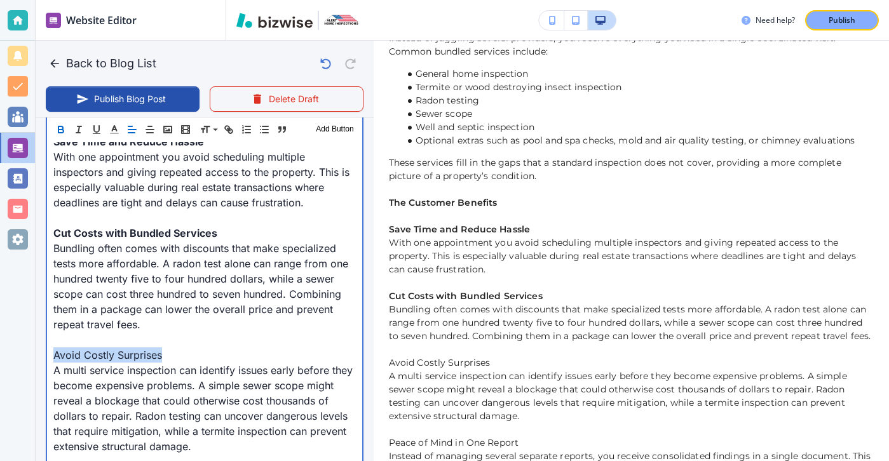
drag, startPoint x: 168, startPoint y: 341, endPoint x: 48, endPoint y: 341, distance: 120.1
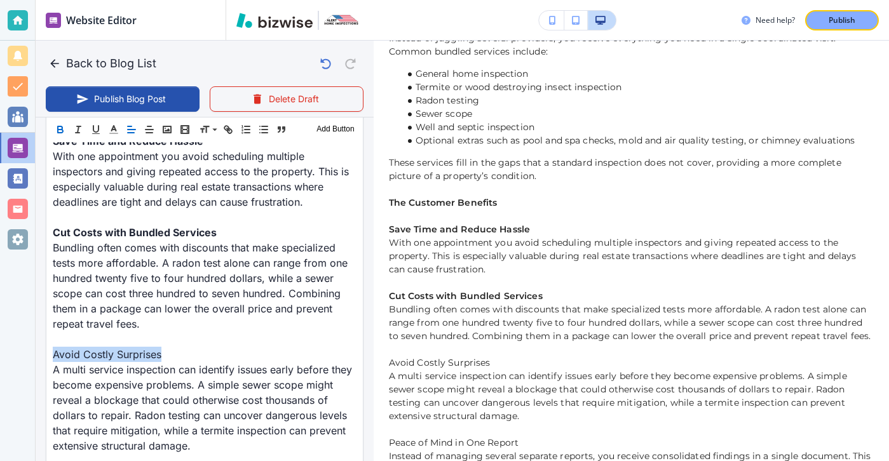
click at [63, 125] on icon "button" at bounding box center [60, 129] width 11 height 11
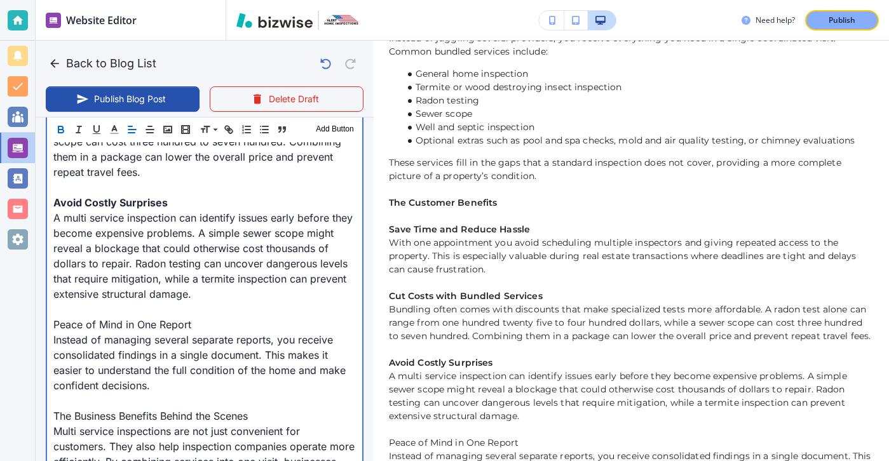
scroll to position [1108, 0]
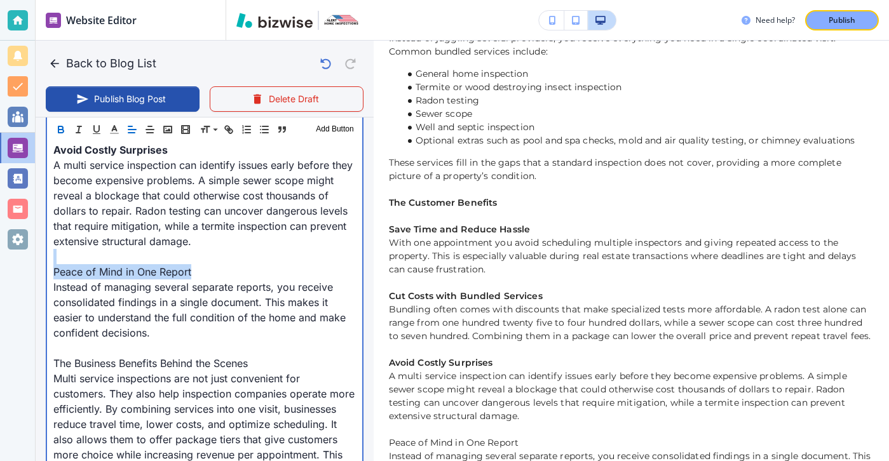
drag, startPoint x: 206, startPoint y: 252, endPoint x: 43, endPoint y: 248, distance: 162.7
click at [44, 248] on div "Blog Content Header 1 Header 2 Header 3 Body Text Add Button Introduction: Why …" at bounding box center [205, 263] width 338 height 1686
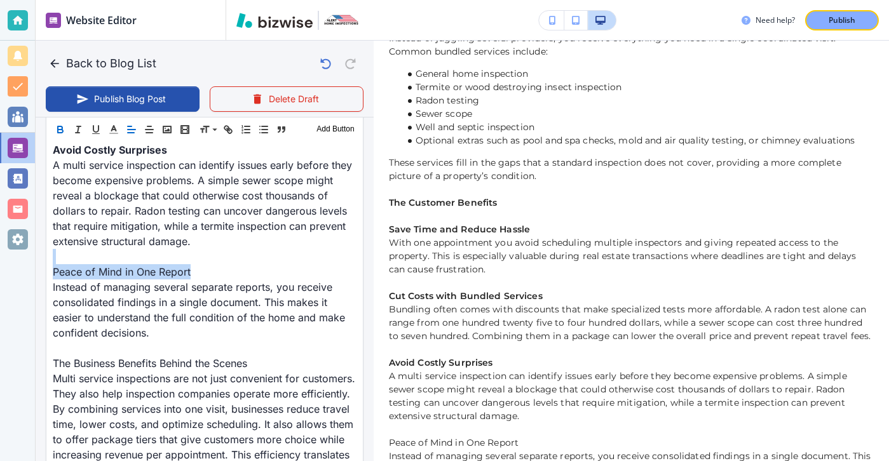
click at [63, 122] on button "button" at bounding box center [60, 129] width 18 height 15
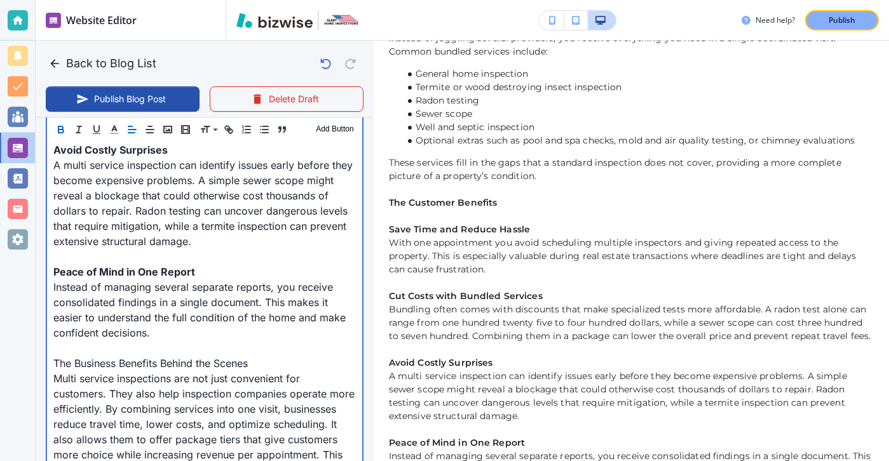
click at [264, 371] on p "Multi service inspections are not just convenient for customers. They also help…" at bounding box center [204, 432] width 302 height 122
drag, startPoint x: 264, startPoint y: 353, endPoint x: 48, endPoint y: 348, distance: 216.8
click at [48, 348] on div "Introduction: Why One Visit Matters If you are buying or selling a home or simp…" at bounding box center [204, 279] width 315 height 1629
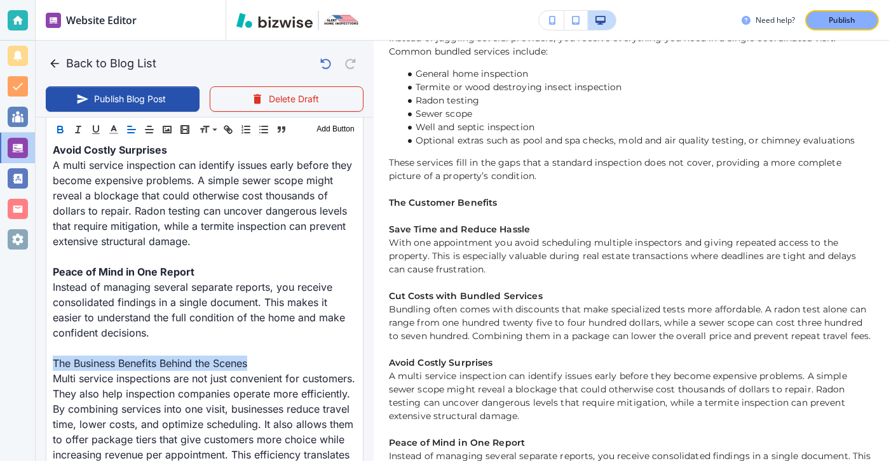
click at [65, 127] on icon "button" at bounding box center [60, 129] width 11 height 11
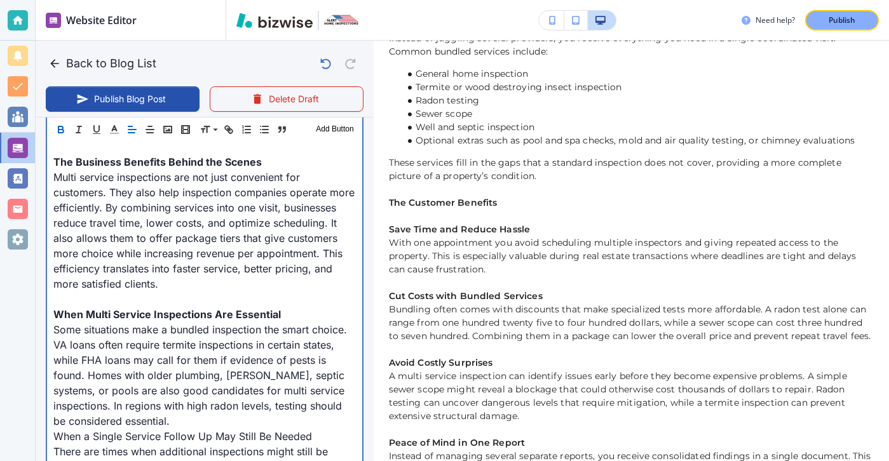
scroll to position [1462, 0]
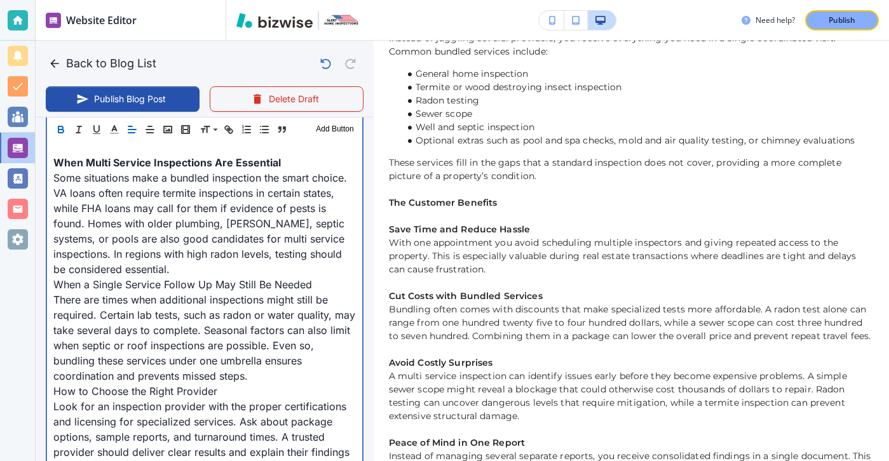
click at [162, 249] on p "Some situations make a bundled inspection the smart choice. VA loans often requ…" at bounding box center [204, 223] width 302 height 107
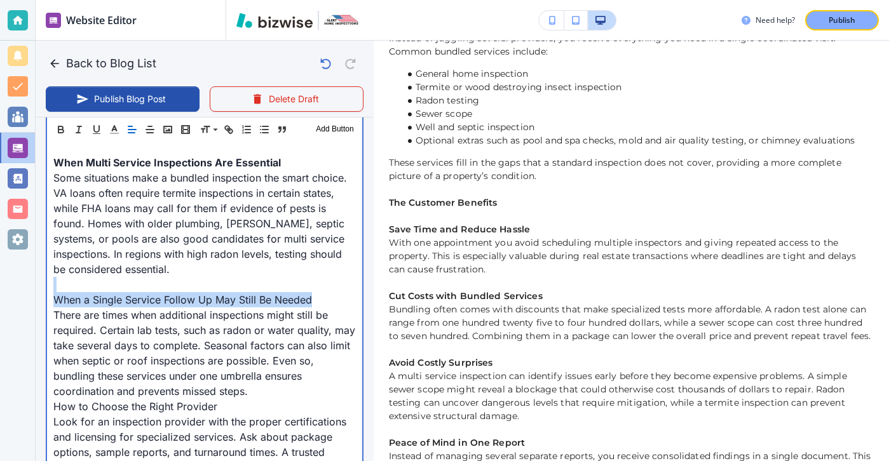
drag, startPoint x: 323, startPoint y: 279, endPoint x: 39, endPoint y: 275, distance: 284.7
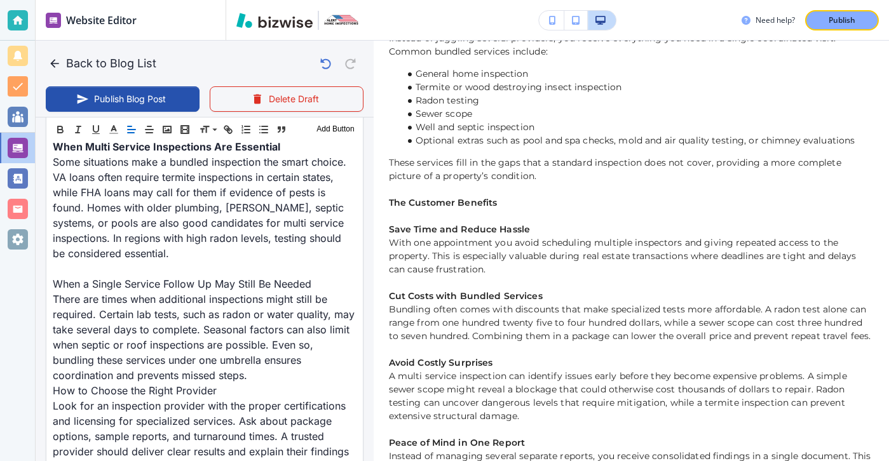
scroll to position [1461, 0]
click at [61, 121] on div "Header 1 Header 2 Header 3 Body Text Add Button" at bounding box center [204, 129] width 316 height 25
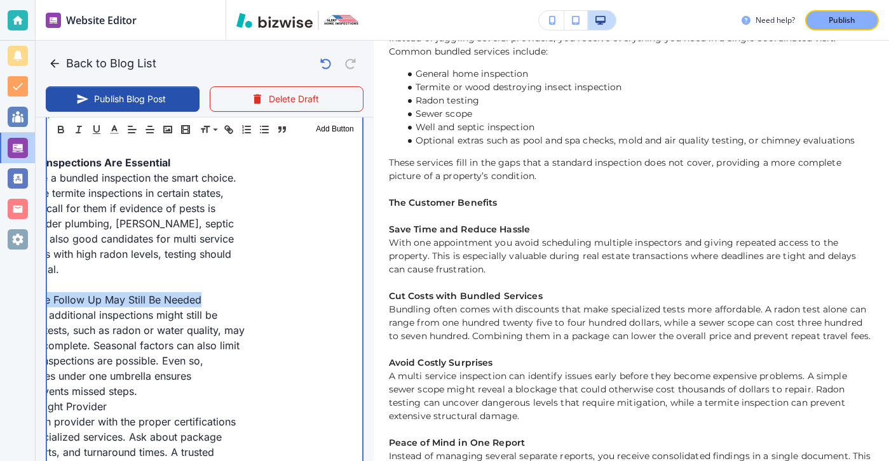
scroll to position [0, 189]
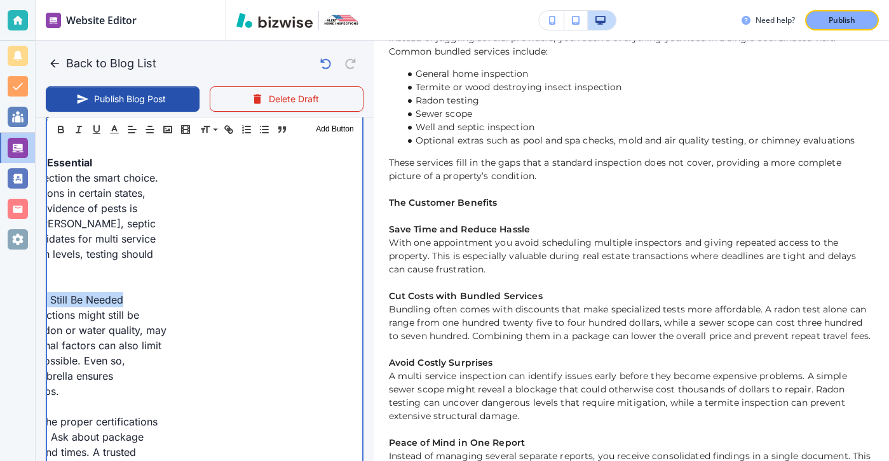
drag, startPoint x: 55, startPoint y: 286, endPoint x: 374, endPoint y: 286, distance: 319.7
click at [888, 286] on div "Back to Blog List Publish Blog Post Delete Draft Your Blog is automatically sav…" at bounding box center [889, 230] width 0 height 461
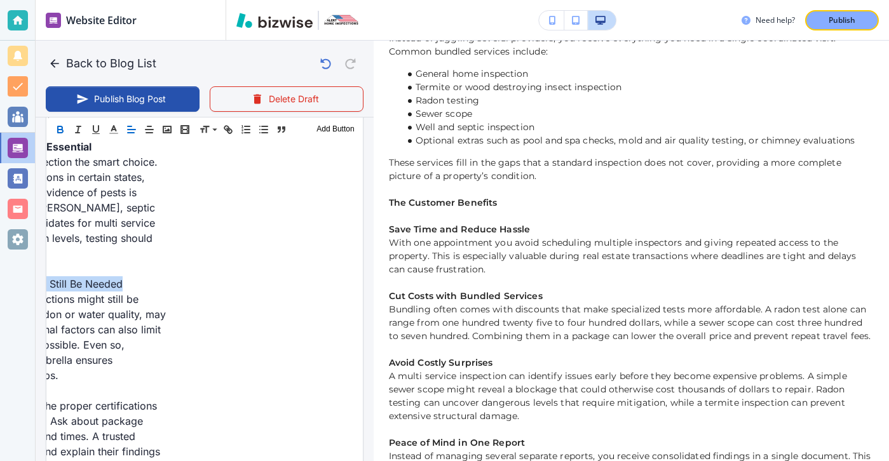
click at [64, 132] on icon "button" at bounding box center [60, 129] width 11 height 11
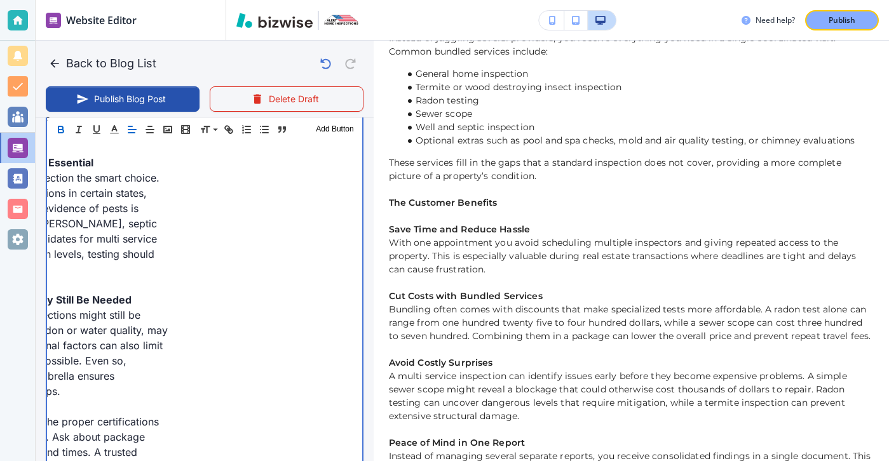
scroll to position [0, 0]
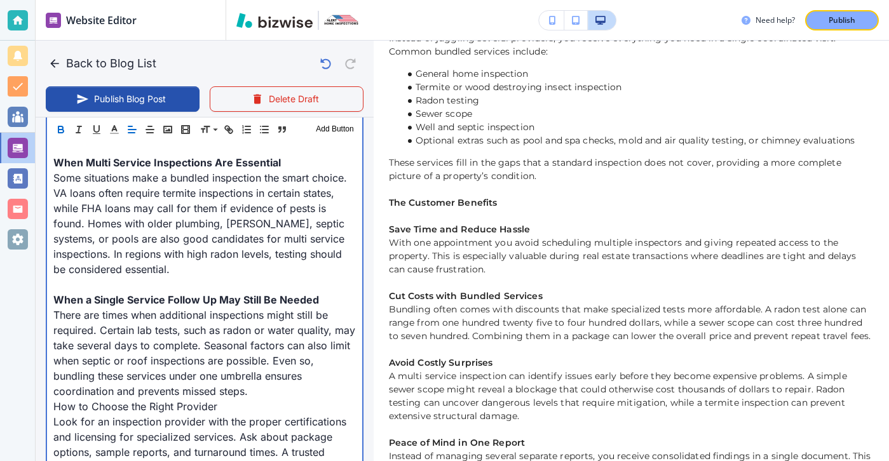
click at [253, 363] on p "There are times when additional inspections might still be required. Certain la…" at bounding box center [204, 354] width 302 height 92
click at [253, 376] on p "There are times when additional inspections might still be required. Certain la…" at bounding box center [204, 354] width 302 height 92
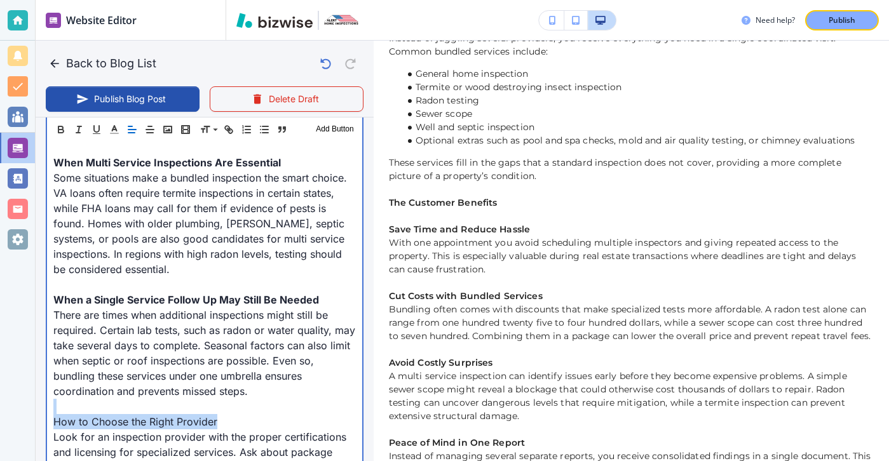
drag, startPoint x: 250, startPoint y: 403, endPoint x: 25, endPoint y: 398, distance: 225.0
click at [25, 398] on div "Website Editor Pages Edit, add, and delete pages or manage your page order Upda…" at bounding box center [444, 230] width 889 height 461
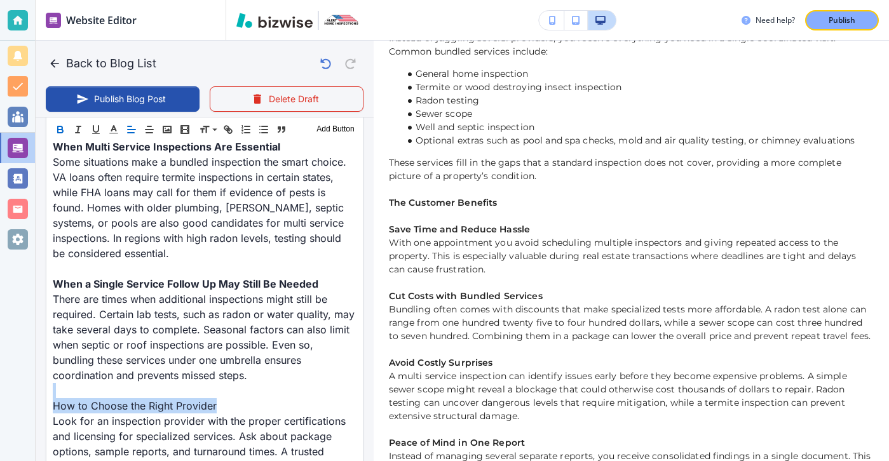
click at [57, 124] on icon "button" at bounding box center [60, 129] width 11 height 11
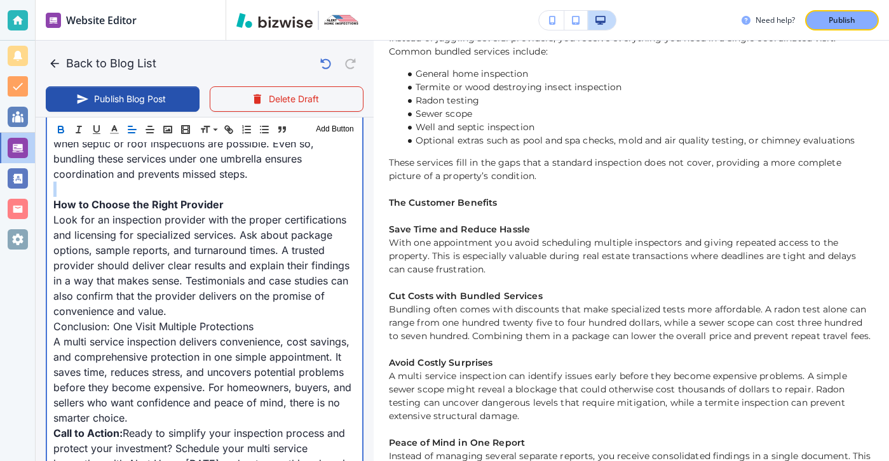
scroll to position [1734, 0]
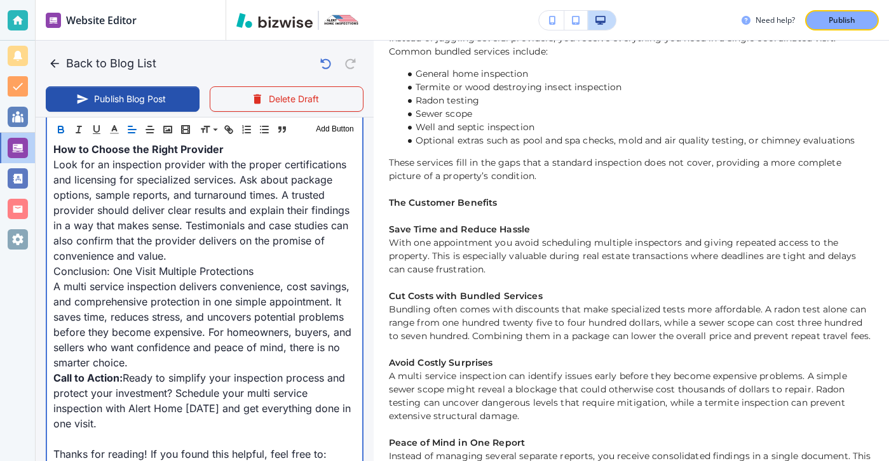
click at [178, 245] on p "Look for an inspection provider with the proper certifications and licensing fo…" at bounding box center [204, 210] width 302 height 107
type input "[DATE] 03:58 PM"
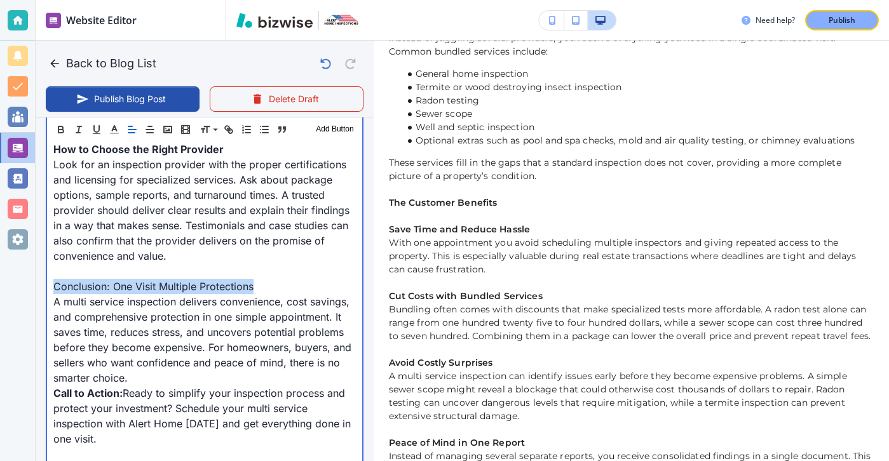
drag, startPoint x: 282, startPoint y: 274, endPoint x: 24, endPoint y: 274, distance: 258.0
click at [24, 274] on div "Website Editor Pages Edit, add, and delete pages or manage your page order Upda…" at bounding box center [444, 230] width 889 height 461
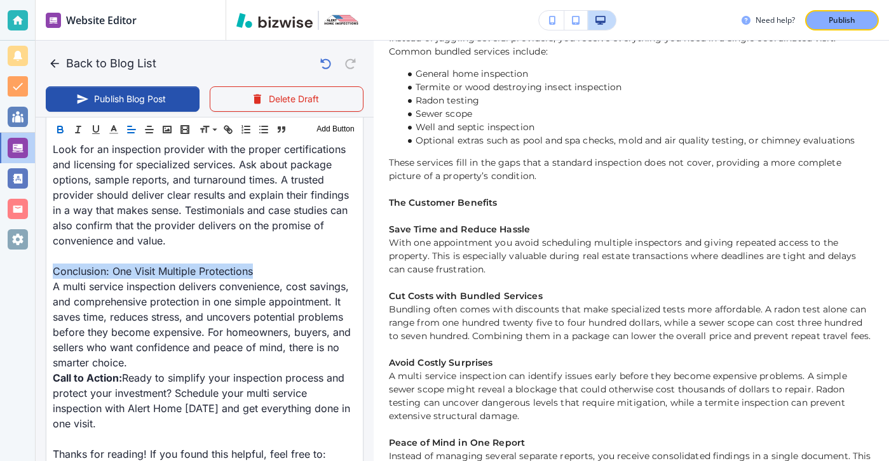
click at [64, 124] on icon "button" at bounding box center [60, 129] width 11 height 11
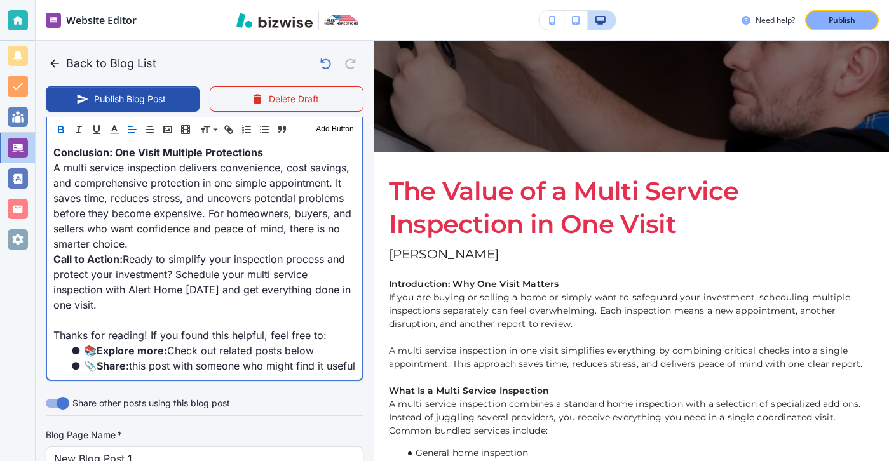
scroll to position [0, 0]
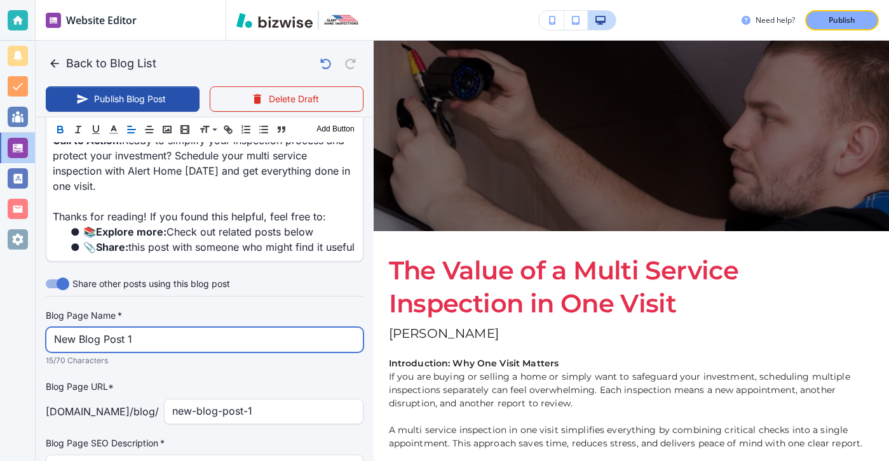
click at [259, 336] on input "New Blog Post 1" at bounding box center [204, 340] width 301 height 24
click at [259, 335] on input "New Blog Post 1" at bounding box center [204, 341] width 301 height 24
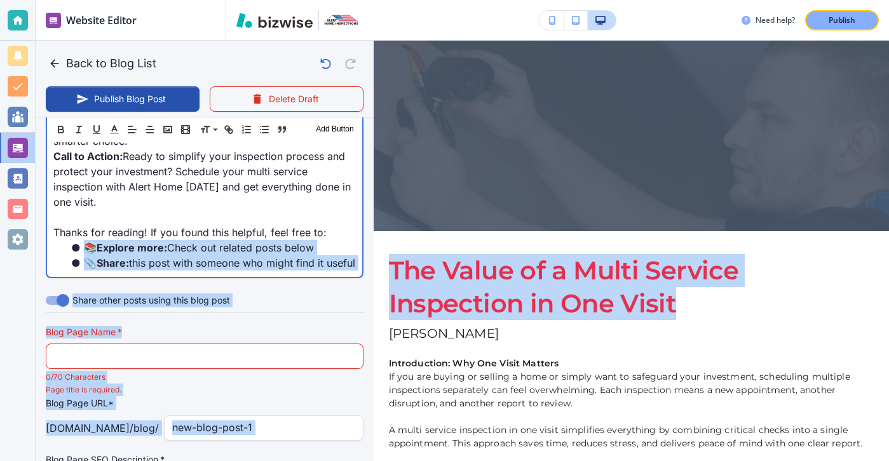
drag, startPoint x: 714, startPoint y: 315, endPoint x: 372, endPoint y: 271, distance: 344.7
click at [888, 271] on div "Back to Blog List Publish Blog Post Delete Draft Your Blog is automatically sav…" at bounding box center [889, 230] width 0 height 461
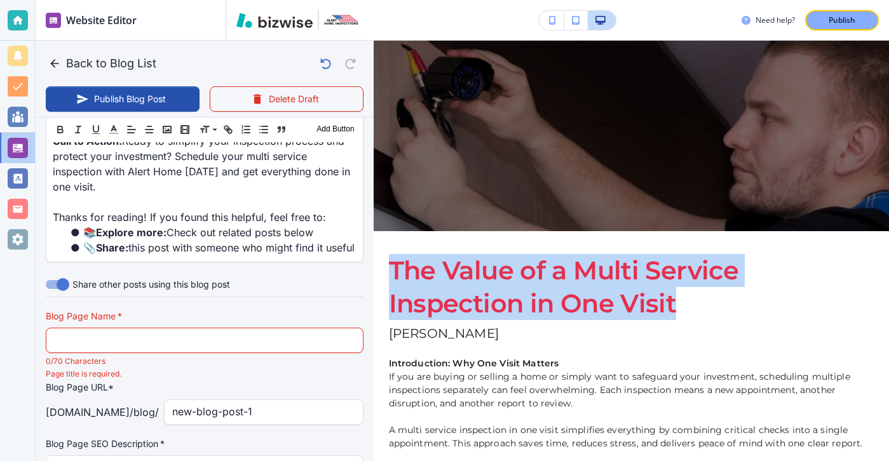
drag, startPoint x: 392, startPoint y: 268, endPoint x: 681, endPoint y: 306, distance: 291.7
click at [681, 308] on h1 "The Value of a Multi Service Inspection in One Visit" at bounding box center [631, 287] width 485 height 66
copy h1 "The Value of a Multi Service Inspection in One Visit"
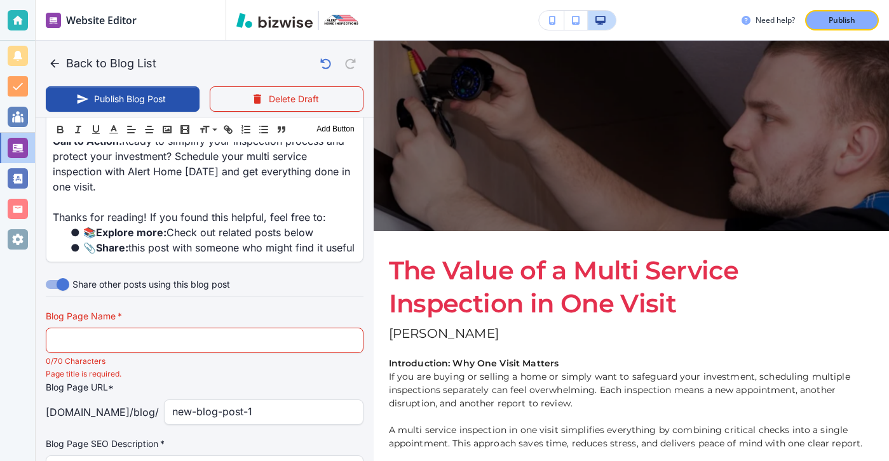
click at [329, 355] on div "Blog Page Name   * Blog Page Name   * 0/70 Characters" at bounding box center [205, 339] width 318 height 58
click at [329, 349] on input "text" at bounding box center [204, 341] width 301 height 24
paste input "The Value of a Multi Service Inspection in One Visit"
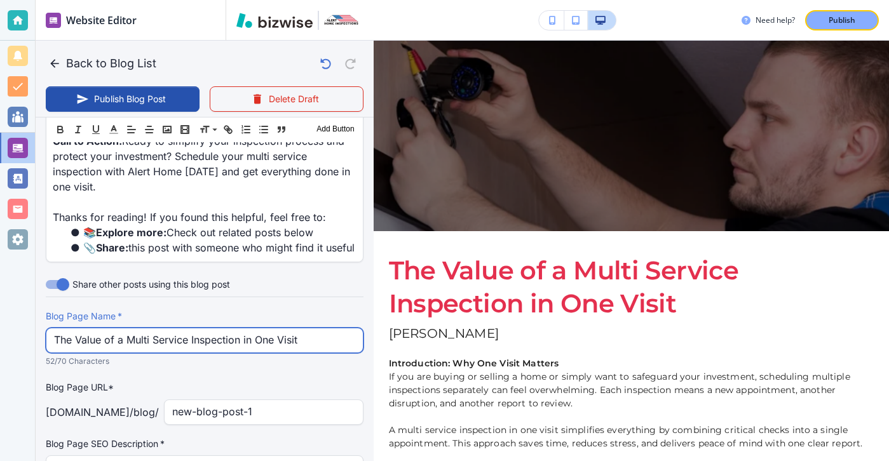
type input "The Value of a Multi Service Inspection in One Visit"
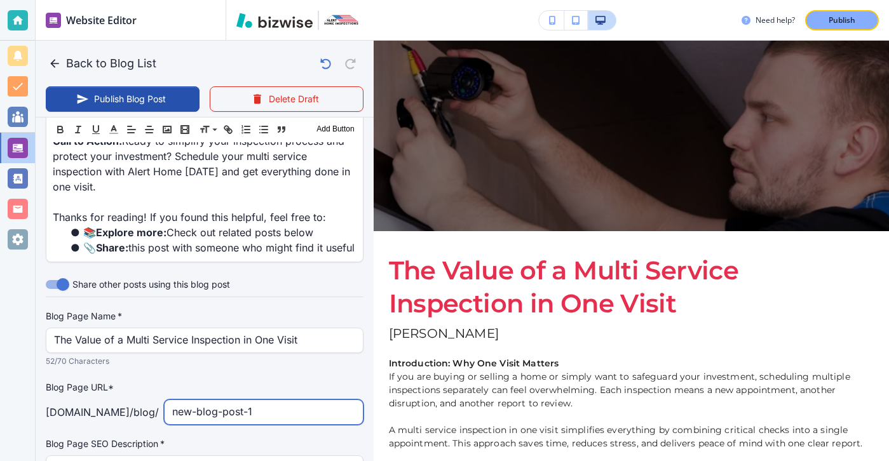
drag, startPoint x: 322, startPoint y: 400, endPoint x: 268, endPoint y: 401, distance: 54.0
click at [268, 401] on div "new-blog-post-1 ​" at bounding box center [264, 412] width 200 height 25
click at [268, 416] on input "new-blog-post-1" at bounding box center [263, 412] width 183 height 24
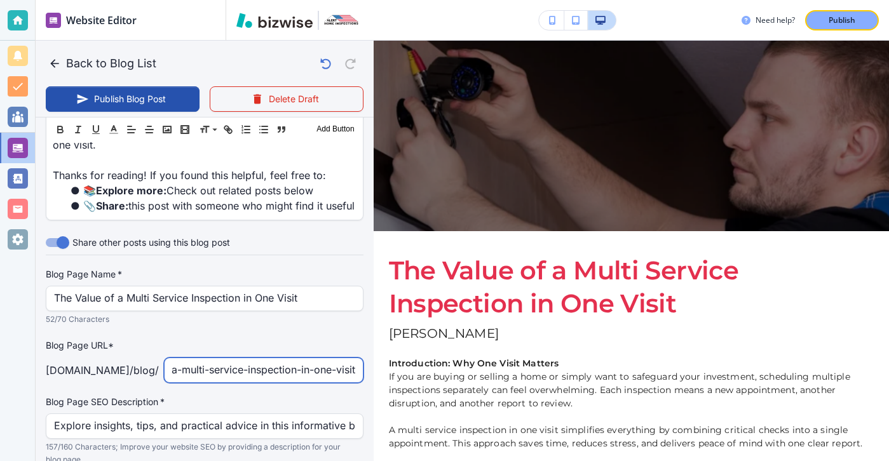
scroll to position [2069, 0]
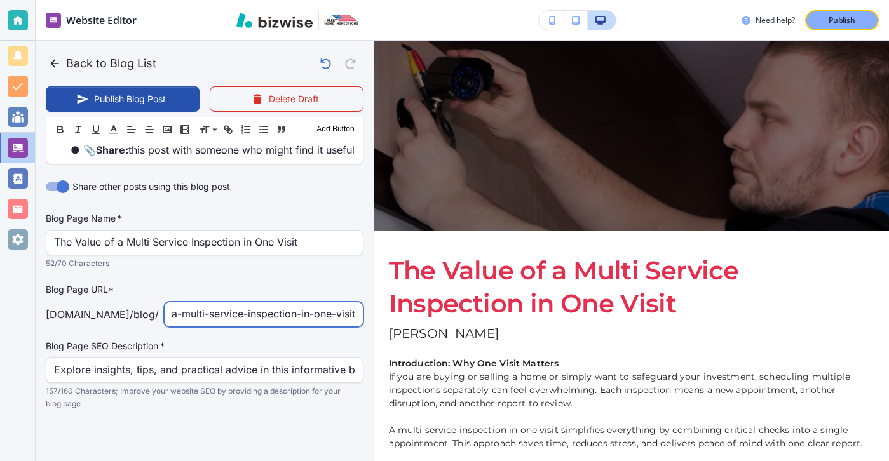
type input "the-value-of-a-multi-service-inspection-in-one-visit"
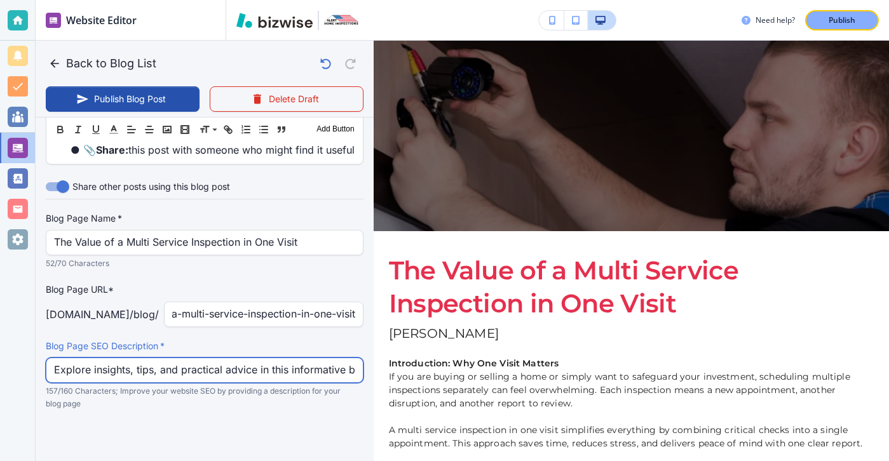
click at [226, 368] on input "Explore insights, tips, and practical advice in this informative blog post. Dis…" at bounding box center [204, 370] width 301 height 24
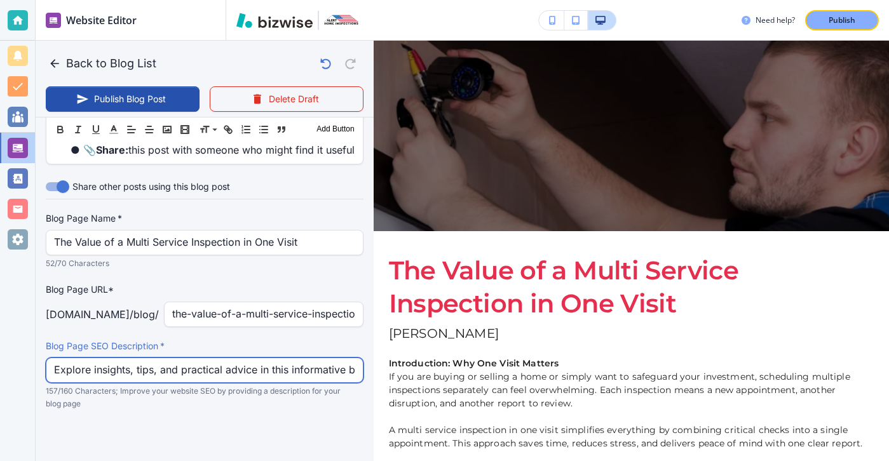
click at [226, 368] on input "Explore insights, tips, and practical advice in this informative blog post. Dis…" at bounding box center [204, 370] width 301 height 24
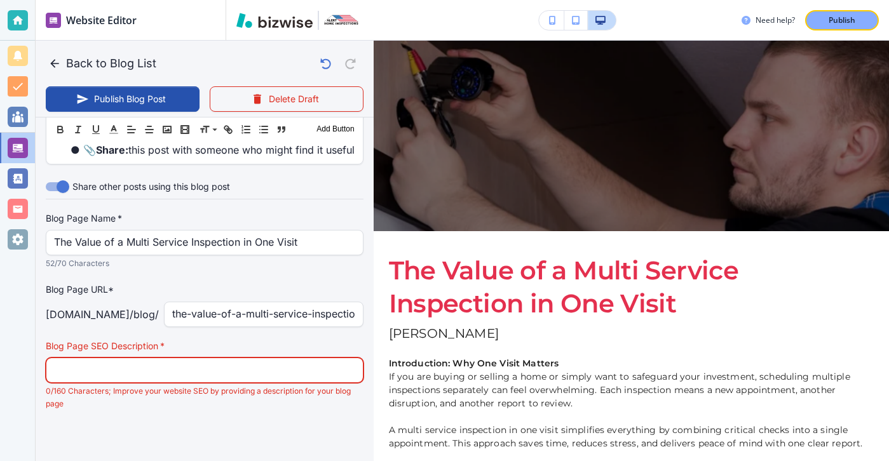
paste input "Discover how a multi service inspection in one visit saves time, cuts costs, an…"
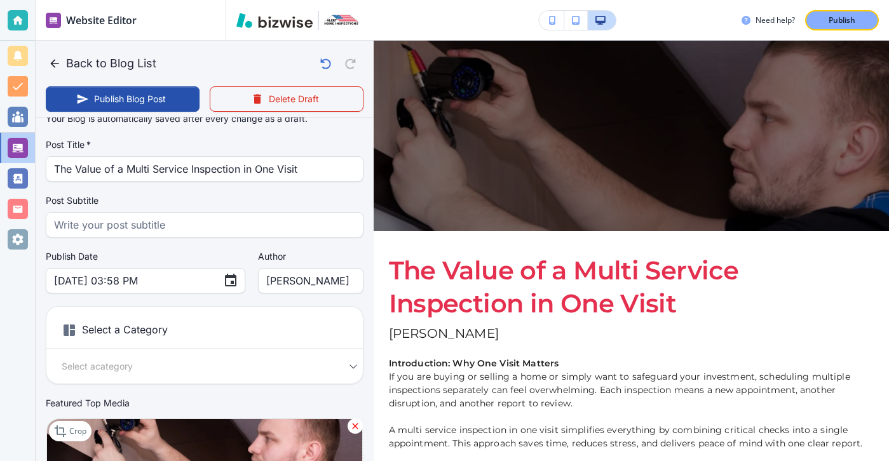
scroll to position [22, 0]
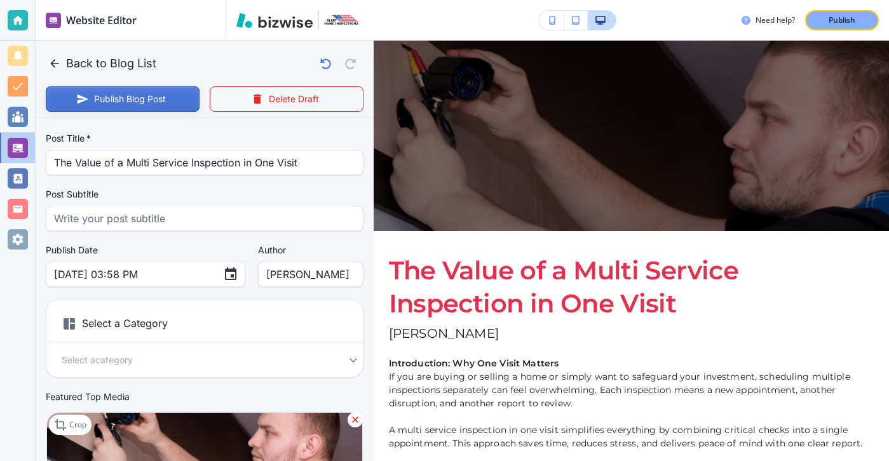
type input "Discover how a multi service inspection in one visit saves time, cuts costs, an…"
click at [134, 98] on button "Publish Blog Post" at bounding box center [123, 98] width 154 height 25
type input "[DATE] 03:59 PM"
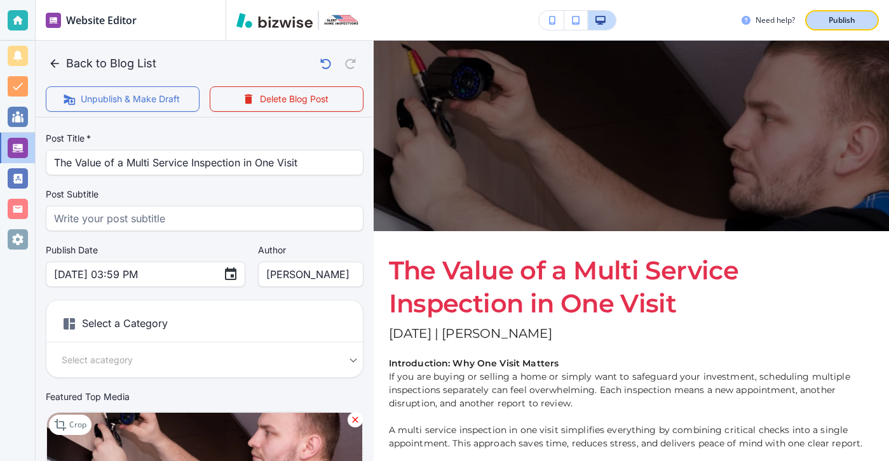
click at [841, 10] on button "Publish" at bounding box center [842, 20] width 74 height 20
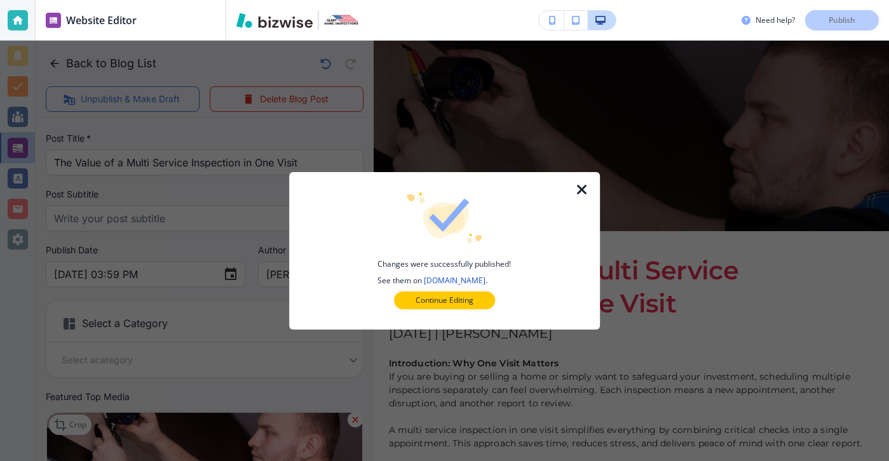
click at [585, 185] on icon "button" at bounding box center [581, 189] width 15 height 15
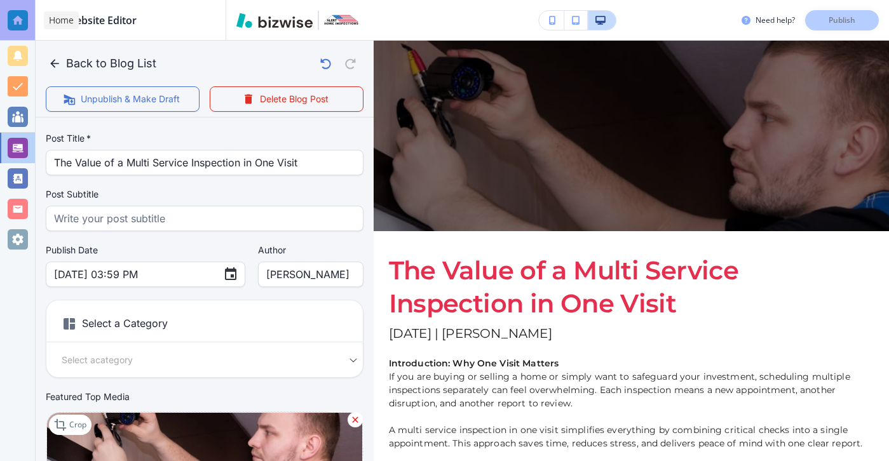
click at [20, 37] on div at bounding box center [17, 20] width 35 height 41
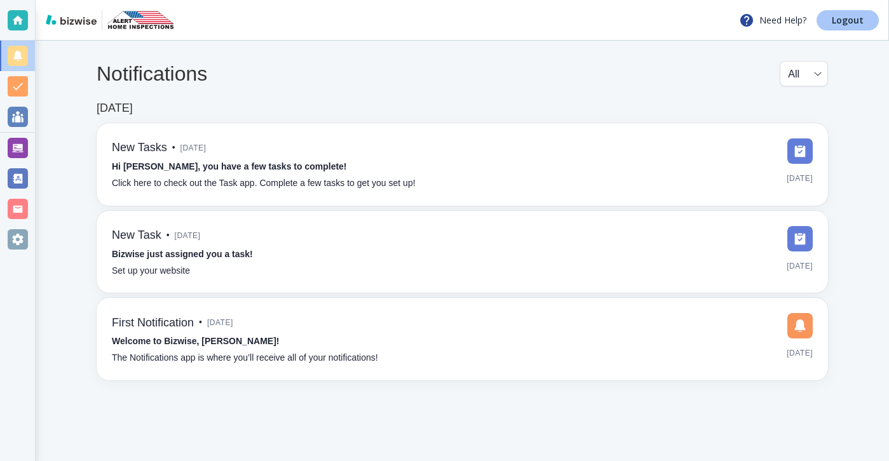
click at [860, 25] on p "Logout" at bounding box center [848, 20] width 32 height 9
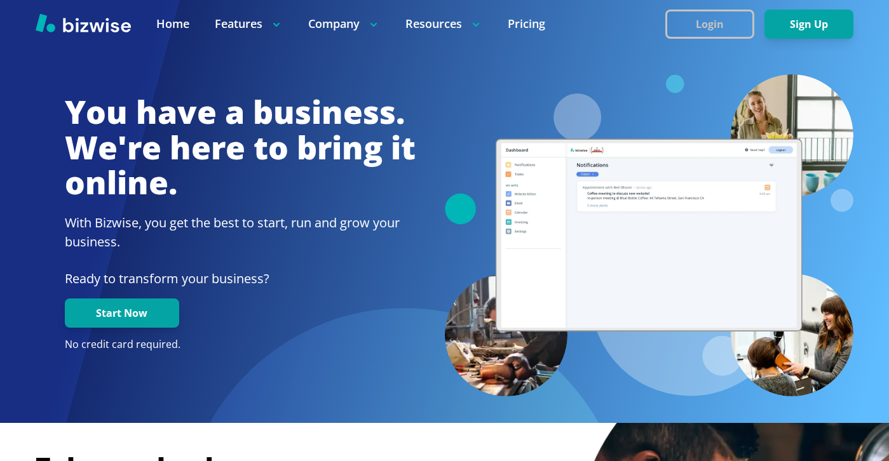
click at [684, 32] on button "Login" at bounding box center [709, 24] width 89 height 29
